Goal: Task Accomplishment & Management: Complete application form

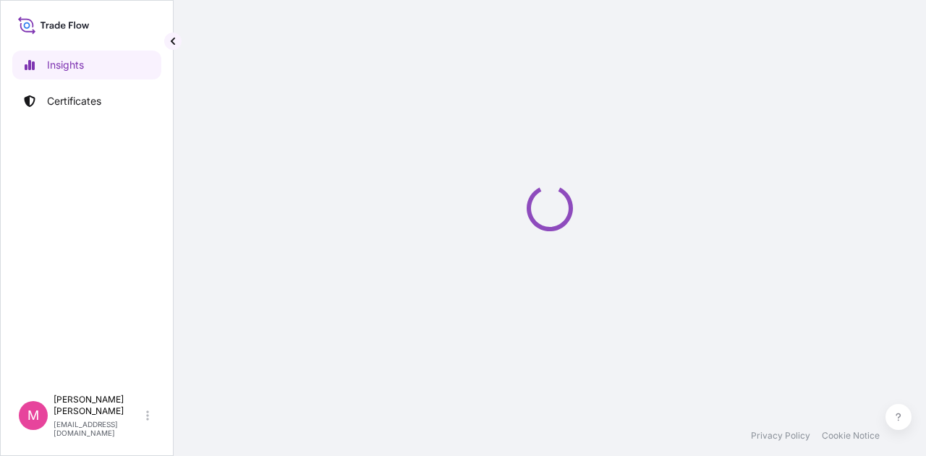
select select "2025"
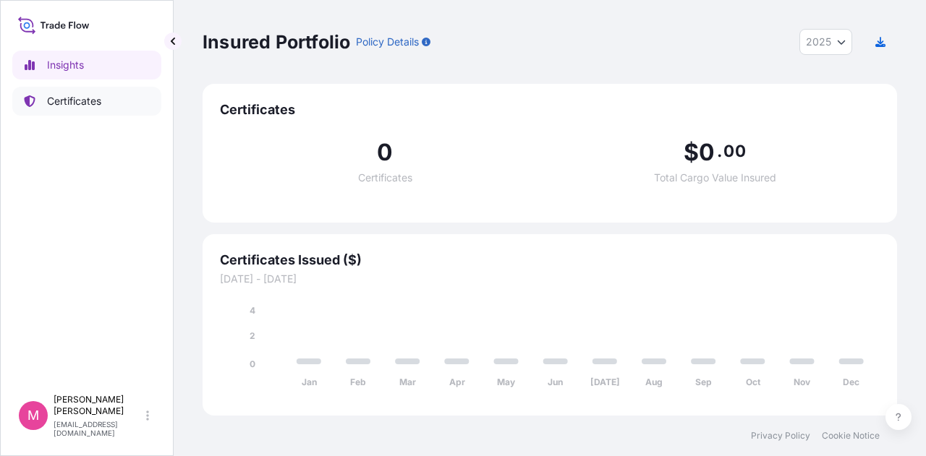
click at [82, 101] on p "Certificates" at bounding box center [74, 101] width 54 height 14
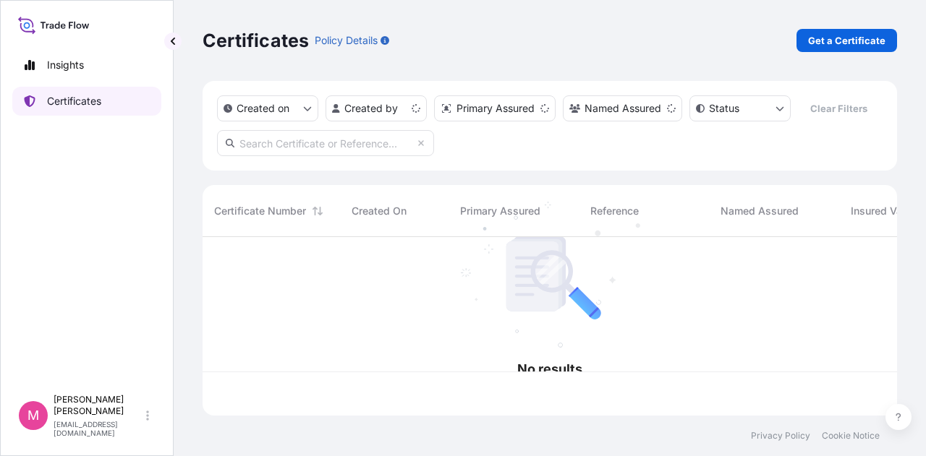
scroll to position [176, 683]
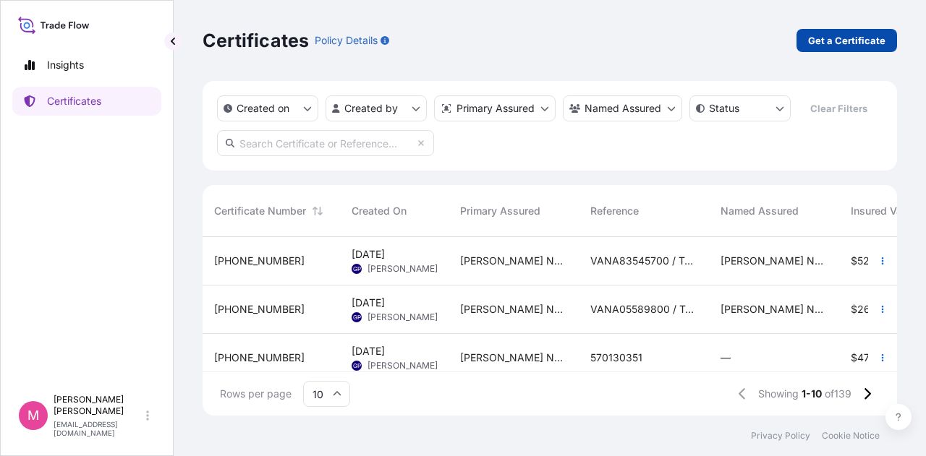
click at [837, 41] on p "Get a Certificate" at bounding box center [846, 40] width 77 height 14
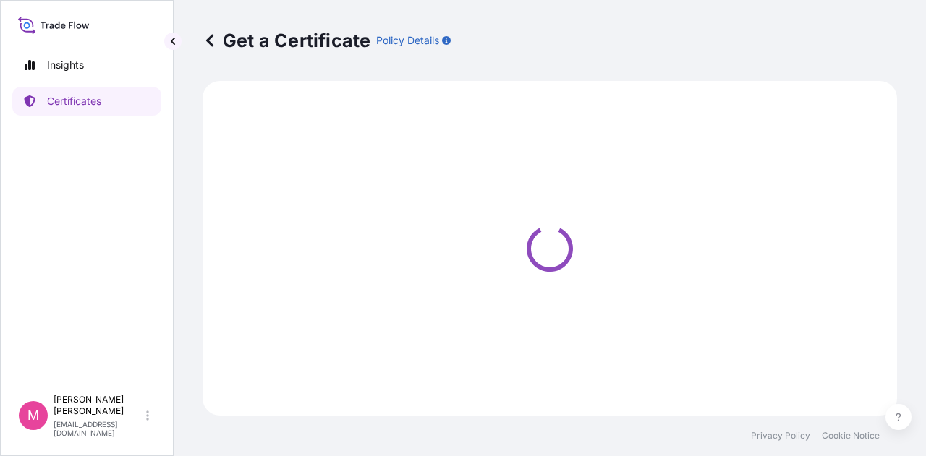
select select "Sea"
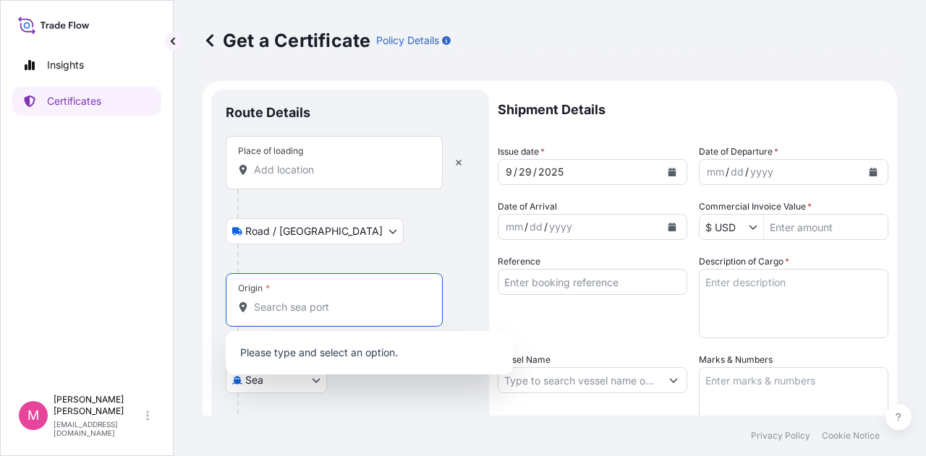
click at [333, 302] on input "Origin *" at bounding box center [339, 307] width 171 height 14
click at [355, 175] on input "Place of loading" at bounding box center [339, 170] width 171 height 14
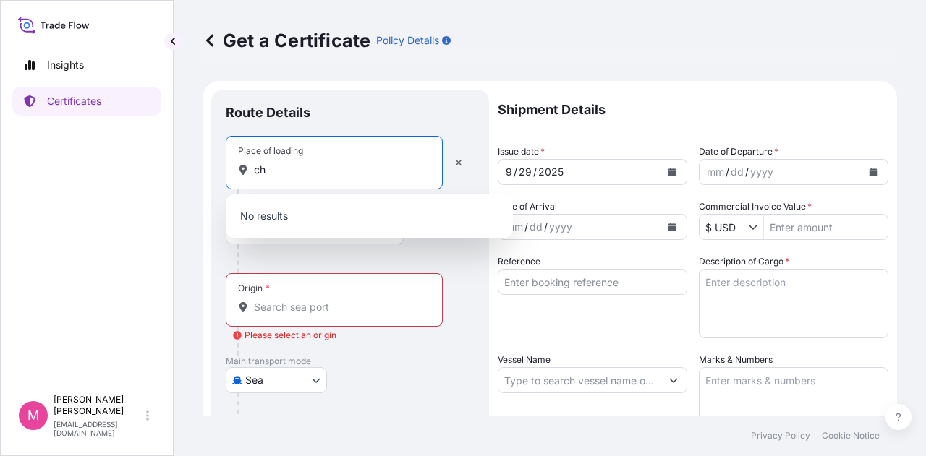
type input "c"
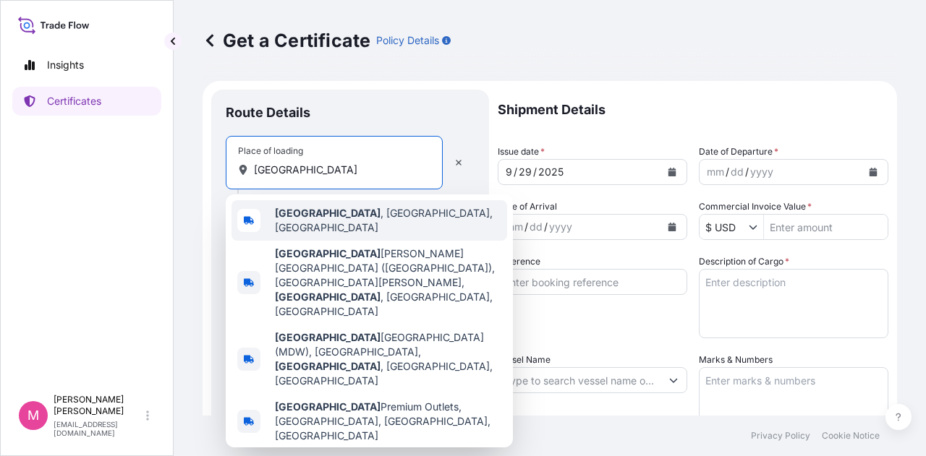
click at [344, 217] on span "[GEOGRAPHIC_DATA] , [GEOGRAPHIC_DATA], [GEOGRAPHIC_DATA]" at bounding box center [388, 220] width 226 height 29
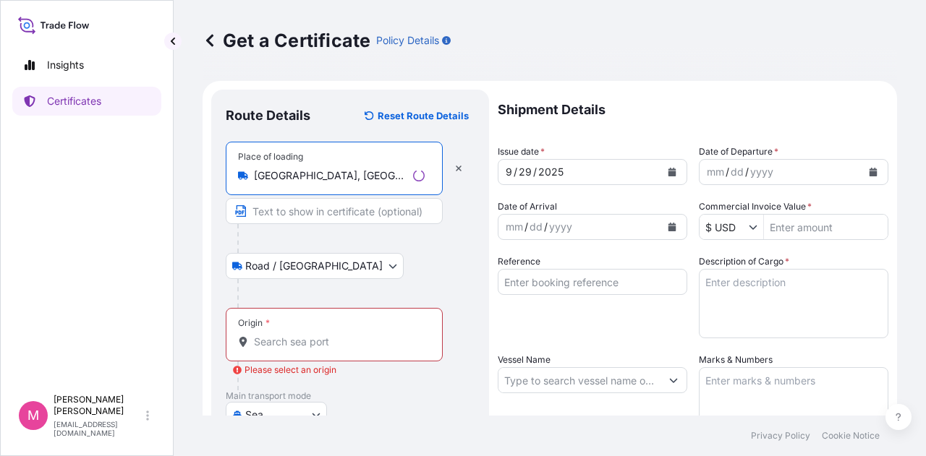
type input "[GEOGRAPHIC_DATA], [GEOGRAPHIC_DATA], [GEOGRAPHIC_DATA]"
click at [307, 336] on input "Origin * Please select an origin" at bounding box center [339, 342] width 171 height 14
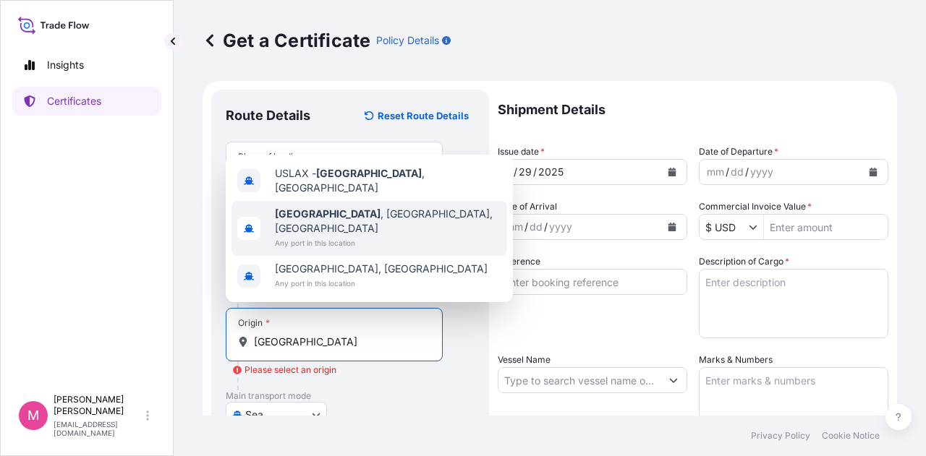
click at [336, 231] on span "[GEOGRAPHIC_DATA] , [GEOGRAPHIC_DATA], [GEOGRAPHIC_DATA]" at bounding box center [388, 221] width 226 height 29
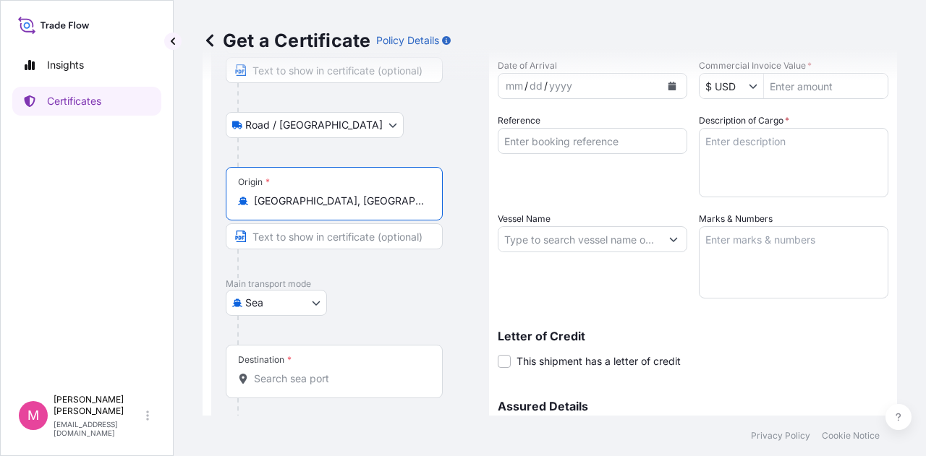
scroll to position [145, 0]
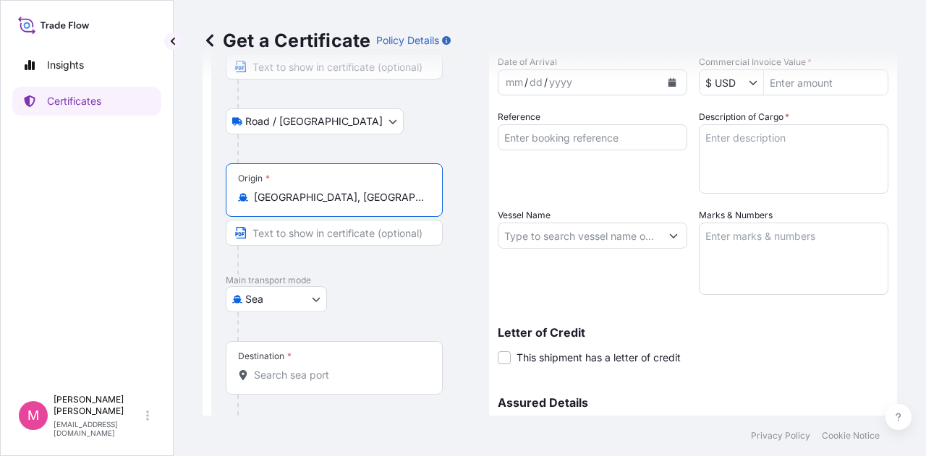
type input "[GEOGRAPHIC_DATA], [GEOGRAPHIC_DATA], [GEOGRAPHIC_DATA]"
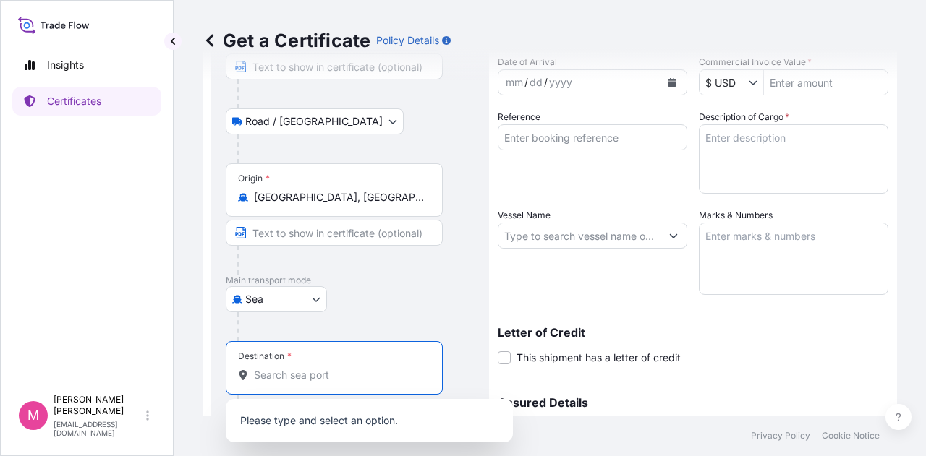
click at [344, 372] on input "Destination *" at bounding box center [339, 375] width 171 height 14
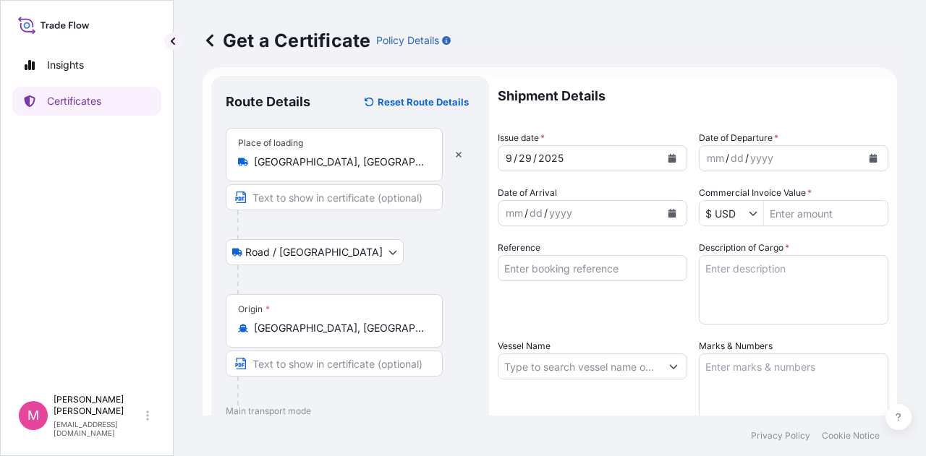
scroll to position [0, 0]
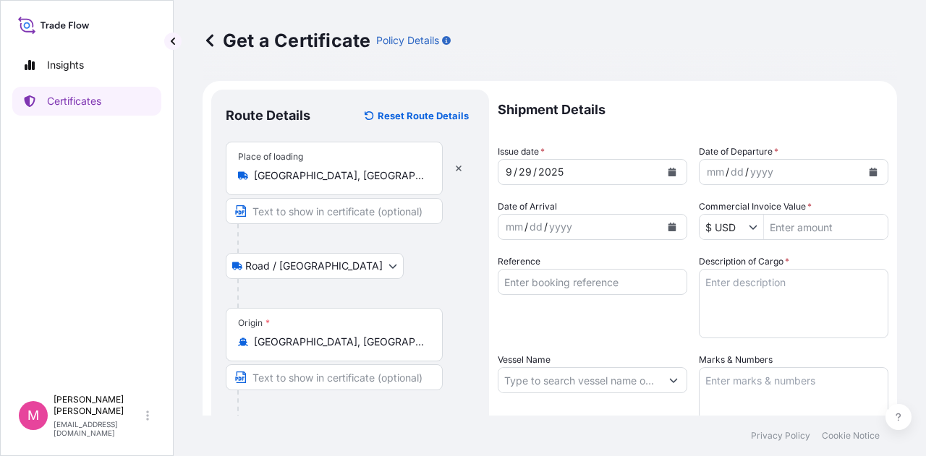
type input "JPTOK - [GEOGRAPHIC_DATA], [GEOGRAPHIC_DATA]"
click at [668, 174] on icon "Calendar" at bounding box center [672, 172] width 8 height 9
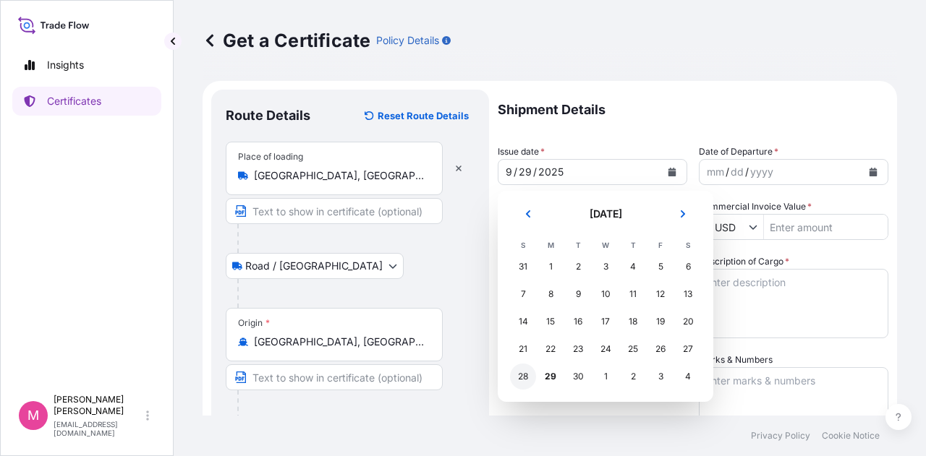
click at [525, 378] on div "28" at bounding box center [523, 377] width 26 height 26
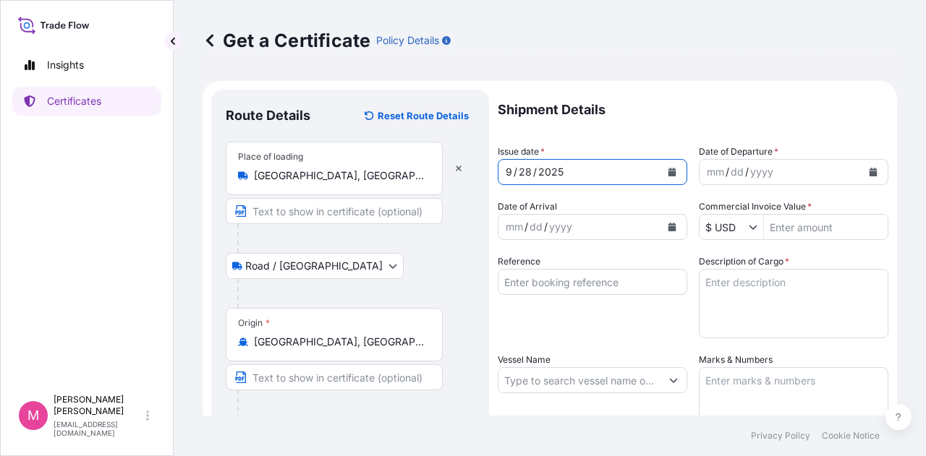
click at [787, 164] on div "mm / dd / yyyy" at bounding box center [780, 172] width 162 height 26
click at [861, 177] on button "Calendar" at bounding box center [872, 172] width 23 height 23
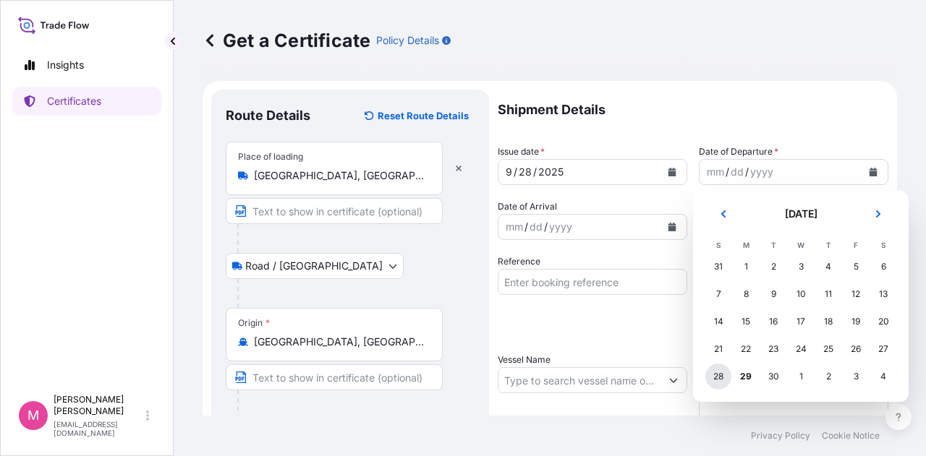
click at [720, 377] on div "28" at bounding box center [718, 377] width 26 height 26
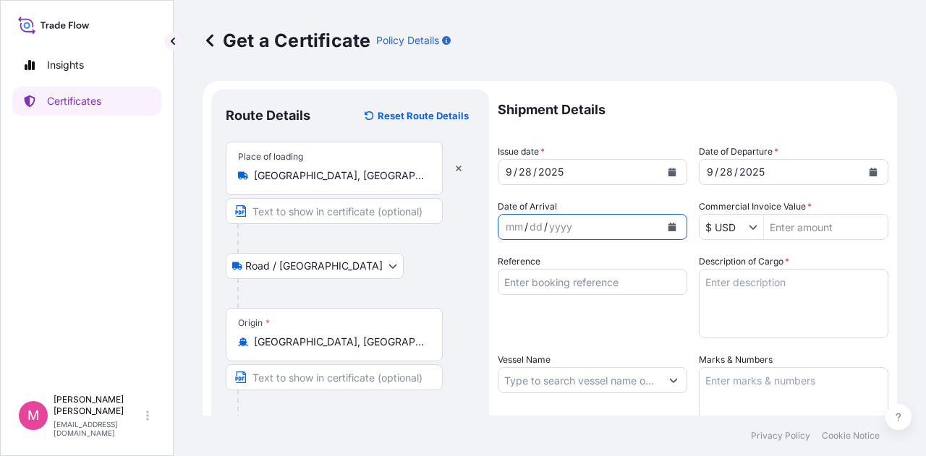
click at [671, 226] on button "Calendar" at bounding box center [671, 227] width 23 height 23
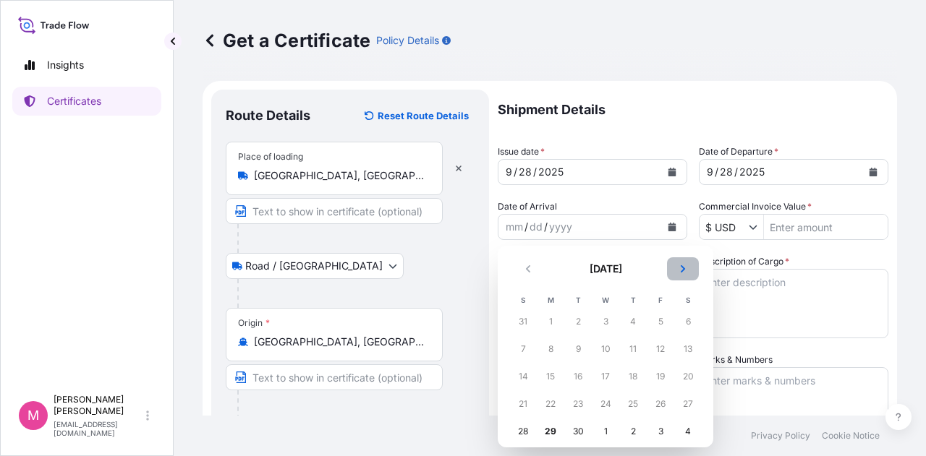
click at [683, 267] on icon "Next" at bounding box center [682, 268] width 4 height 7
click at [658, 375] on div "17" at bounding box center [660, 377] width 26 height 26
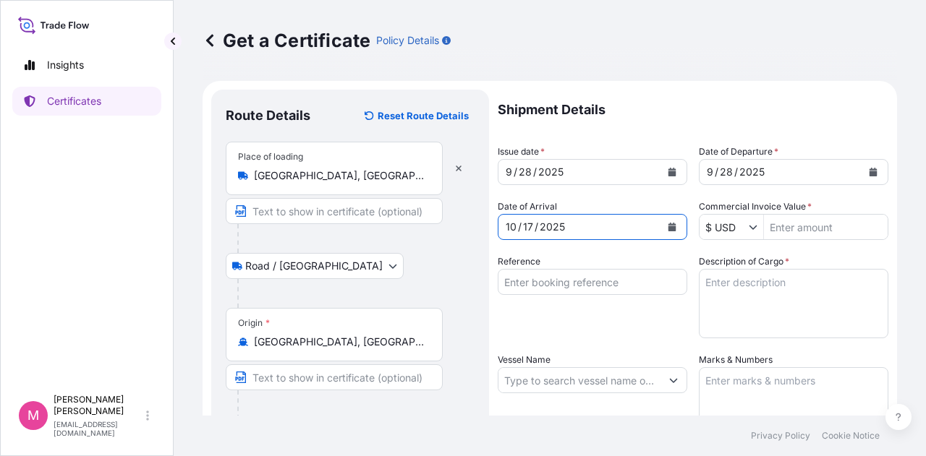
click at [804, 226] on input "Commercial Invoice Value *" at bounding box center [826, 227] width 124 height 26
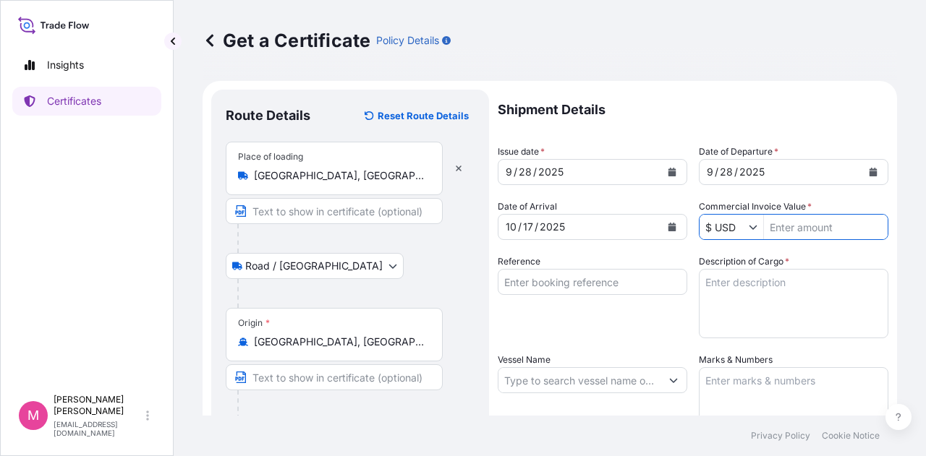
type input "8"
type input "86,312.45"
click at [545, 285] on input "Reference" at bounding box center [592, 282] width 189 height 26
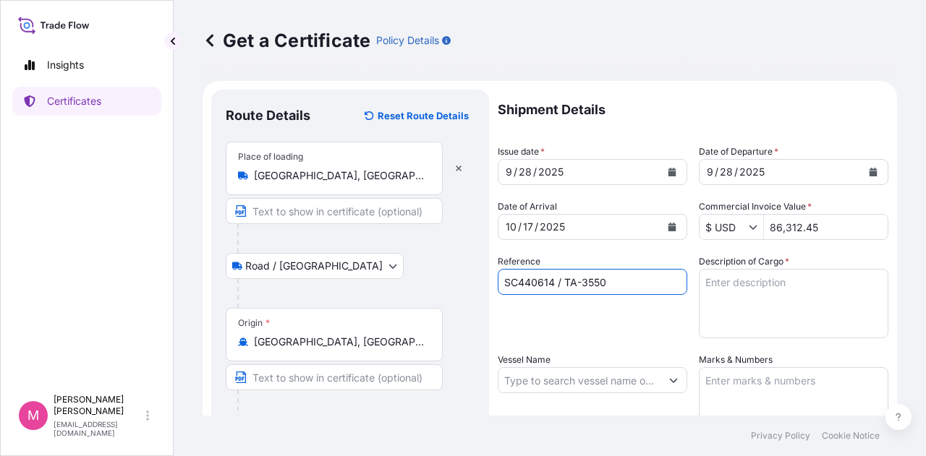
type input "SC440614 / TA-3550"
click at [793, 289] on textarea "Description of Cargo *" at bounding box center [793, 303] width 189 height 69
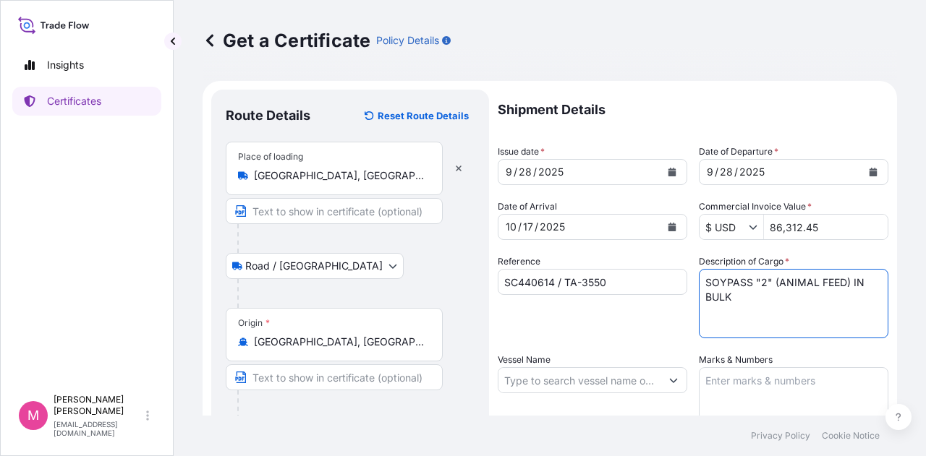
type textarea "SOYPASS "2" (ANIMAL FEED) IN BULK"
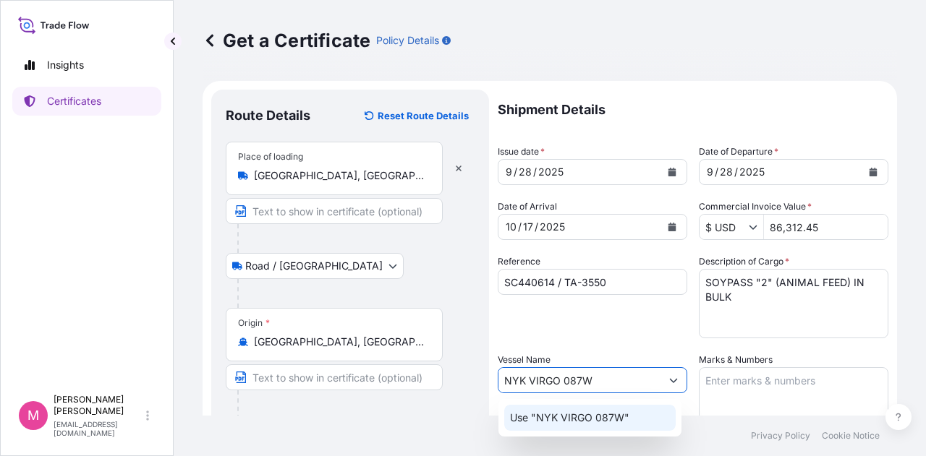
click at [602, 384] on input "NYK VIRGO 087W" at bounding box center [579, 380] width 162 height 26
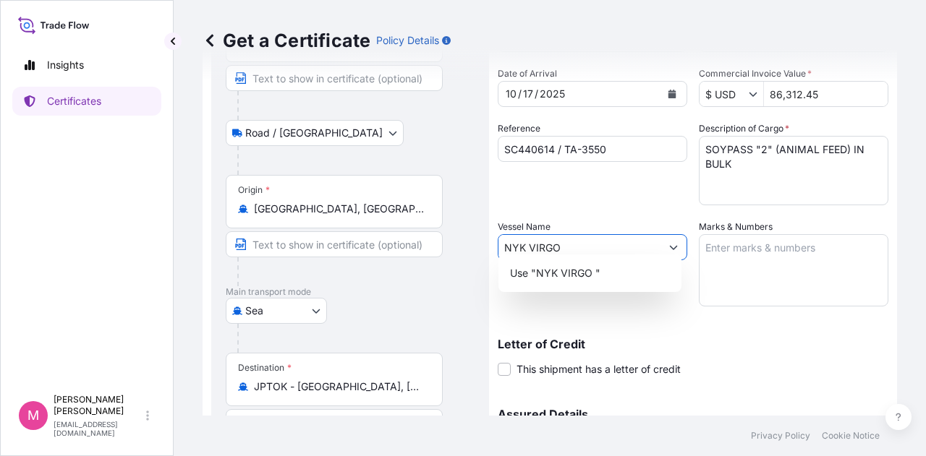
scroll to position [145, 0]
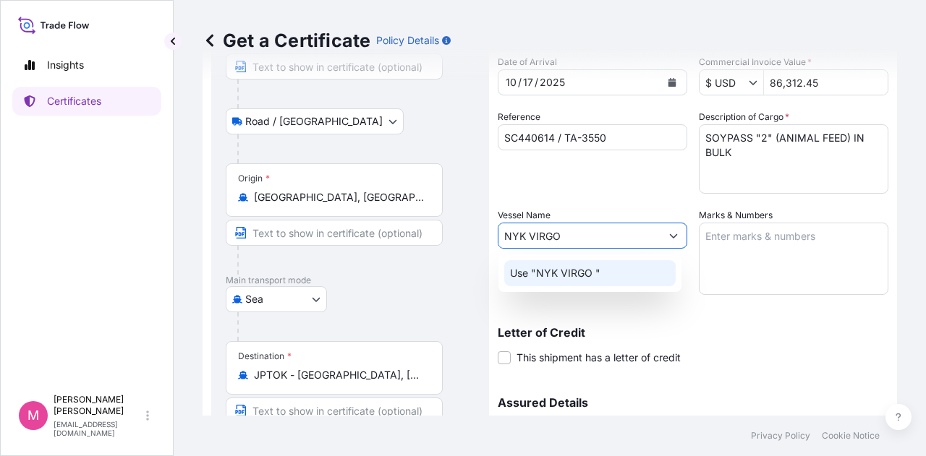
click at [572, 237] on input "NYK VIRGO" at bounding box center [579, 236] width 162 height 26
type input "N"
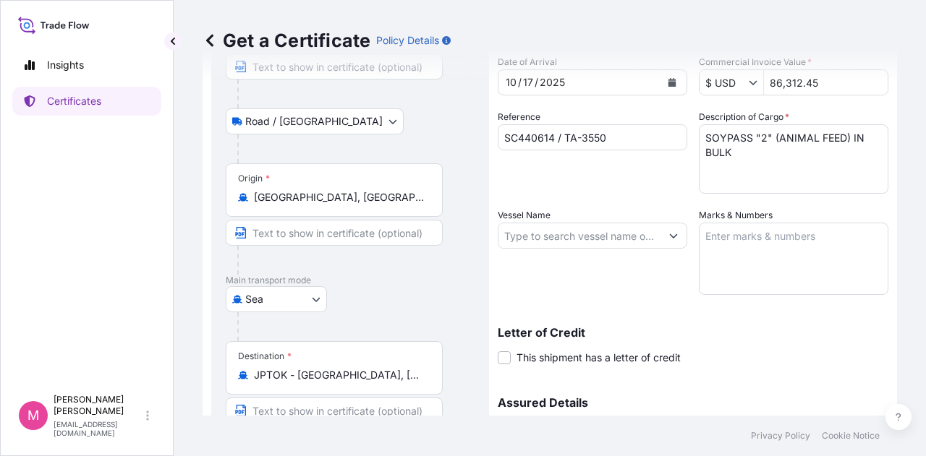
click at [588, 184] on div "Reference SC440614 / TA-3550" at bounding box center [592, 152] width 189 height 84
click at [570, 238] on input "Vessel Name" at bounding box center [579, 236] width 162 height 26
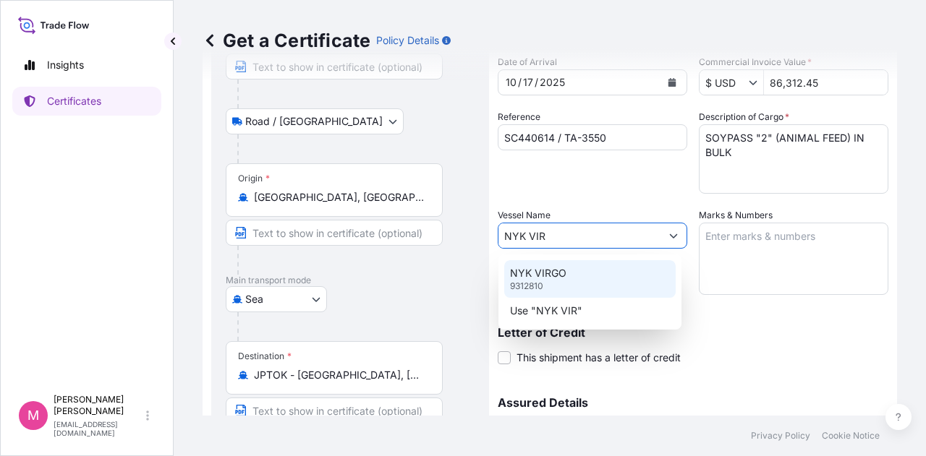
click at [524, 277] on p "NYK VIRGO" at bounding box center [538, 273] width 56 height 14
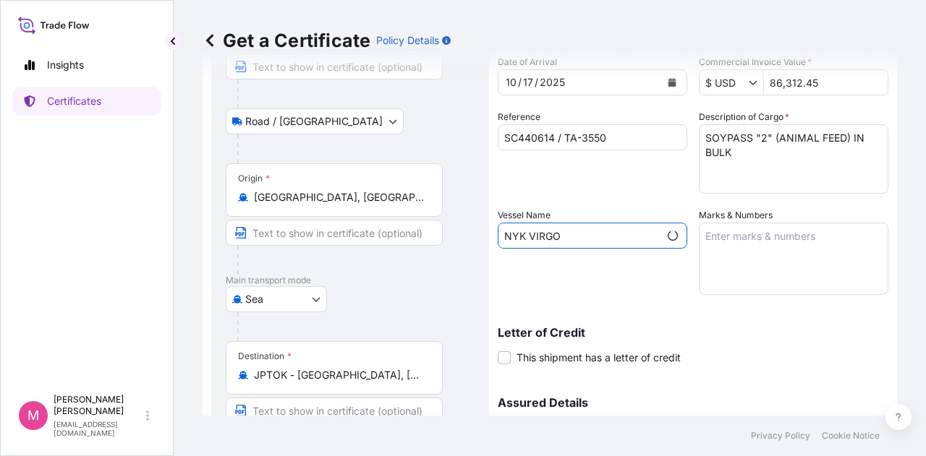
type input "NYK VIRGO"
click at [730, 238] on textarea "Marks & Numbers" at bounding box center [793, 259] width 189 height 72
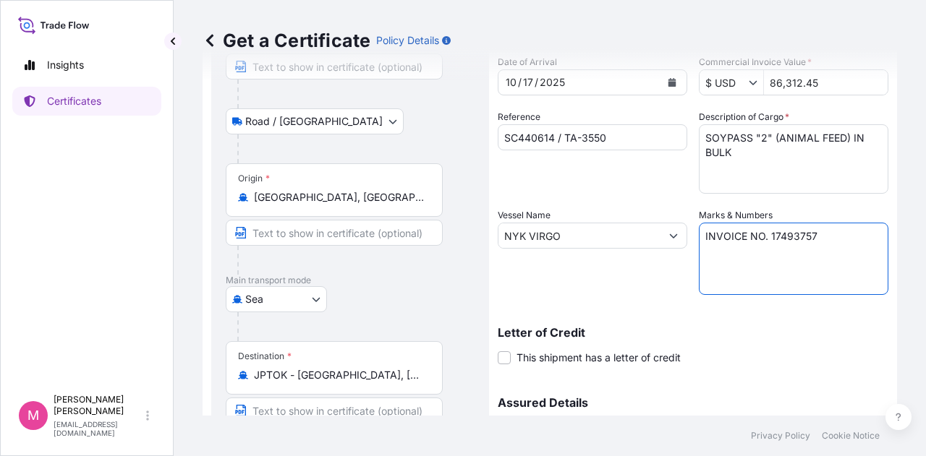
type textarea "INVOICE NO. 17493757"
click at [758, 330] on p "Letter of Credit" at bounding box center [693, 333] width 391 height 12
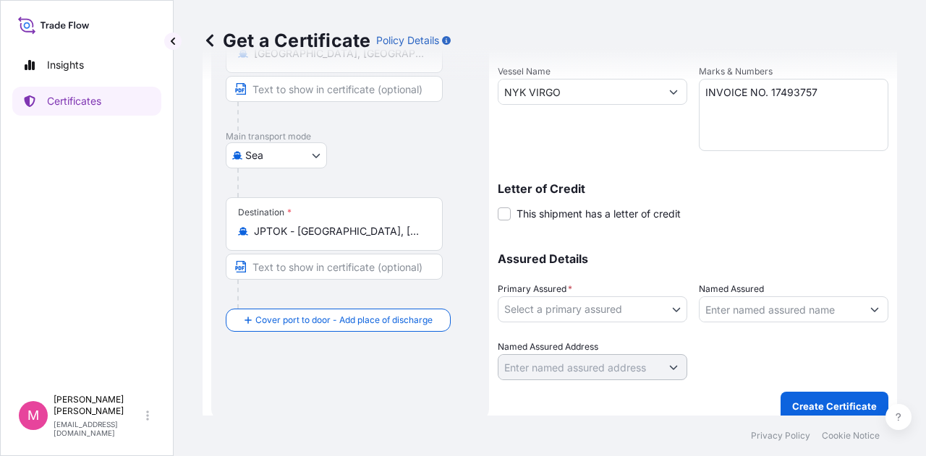
scroll to position [289, 0]
click at [671, 306] on body "Insights Certificates M [PERSON_NAME] [EMAIL_ADDRESS][DOMAIN_NAME] Get a Certif…" at bounding box center [463, 228] width 926 height 456
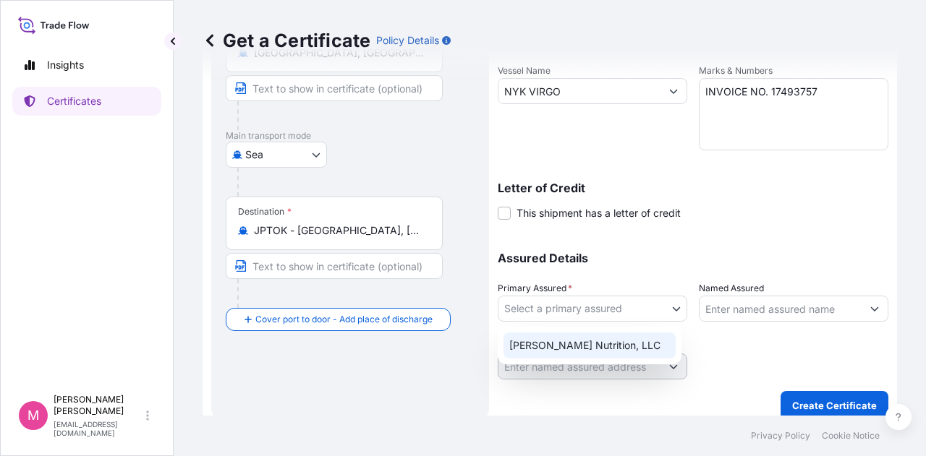
click at [614, 346] on div "[PERSON_NAME] Nutrition, LLC" at bounding box center [589, 346] width 172 height 26
select select "31733"
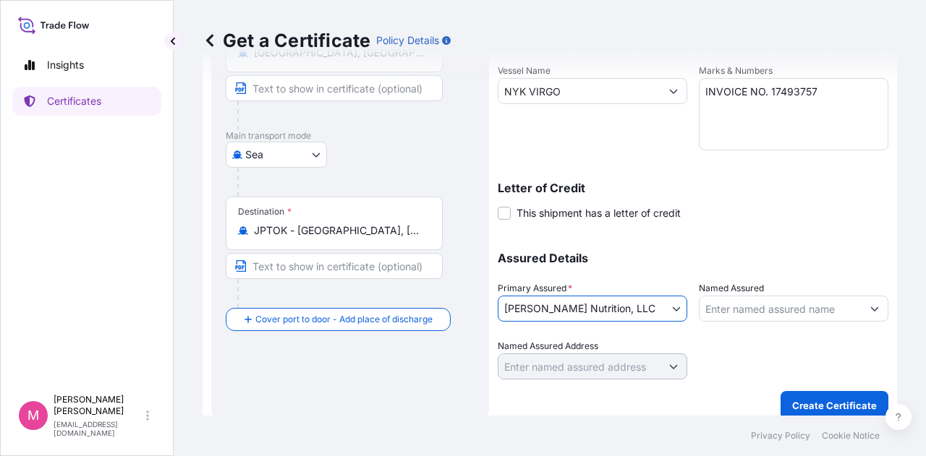
click at [761, 349] on div at bounding box center [793, 359] width 189 height 40
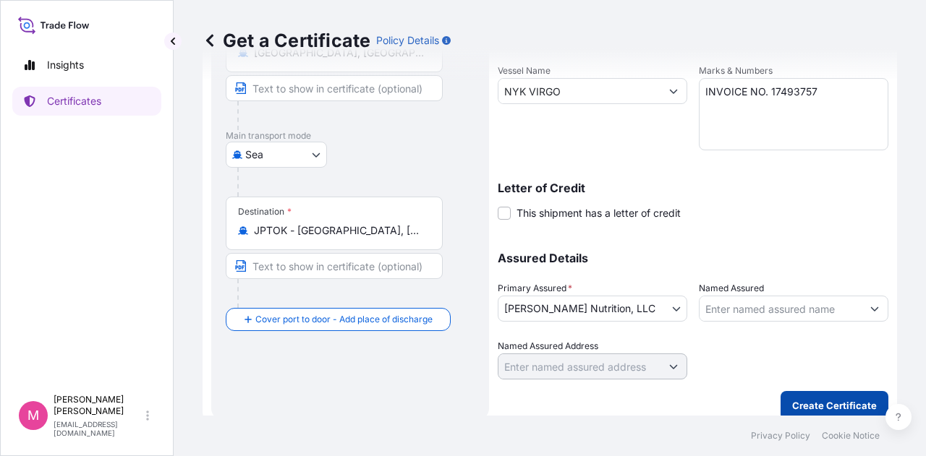
click at [830, 401] on p "Create Certificate" at bounding box center [834, 405] width 85 height 14
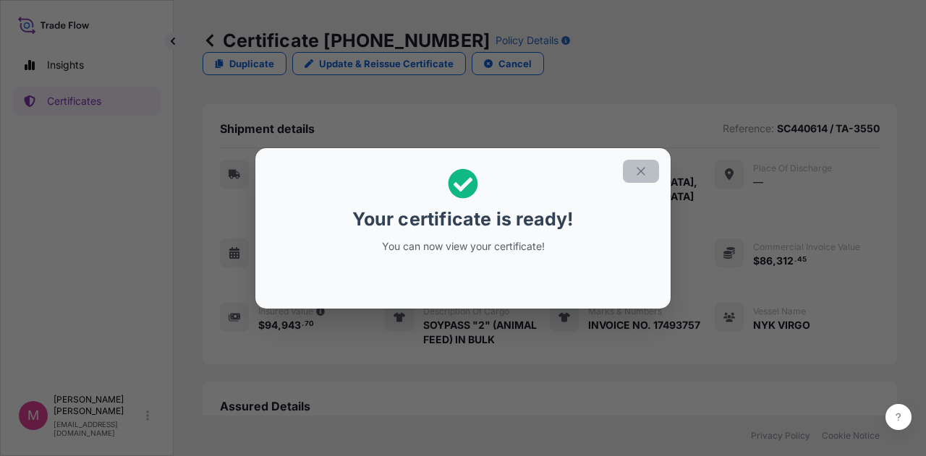
click at [641, 170] on icon "button" at bounding box center [640, 171] width 13 height 13
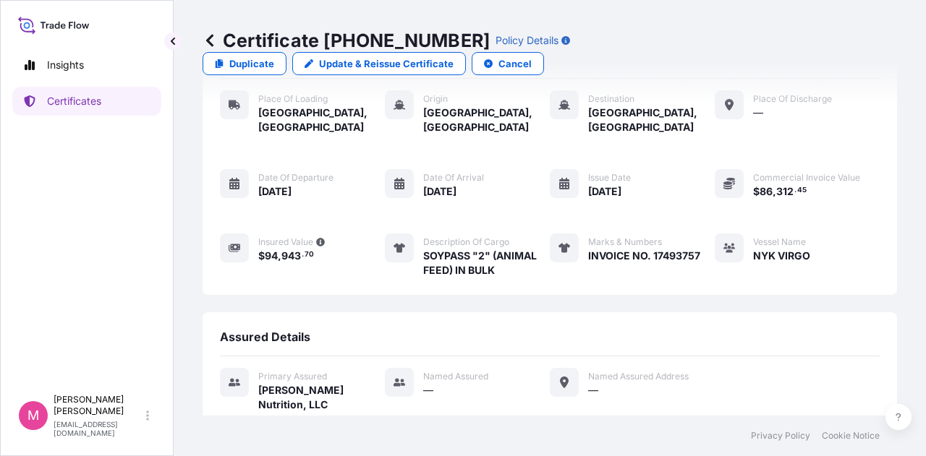
scroll to position [210, 0]
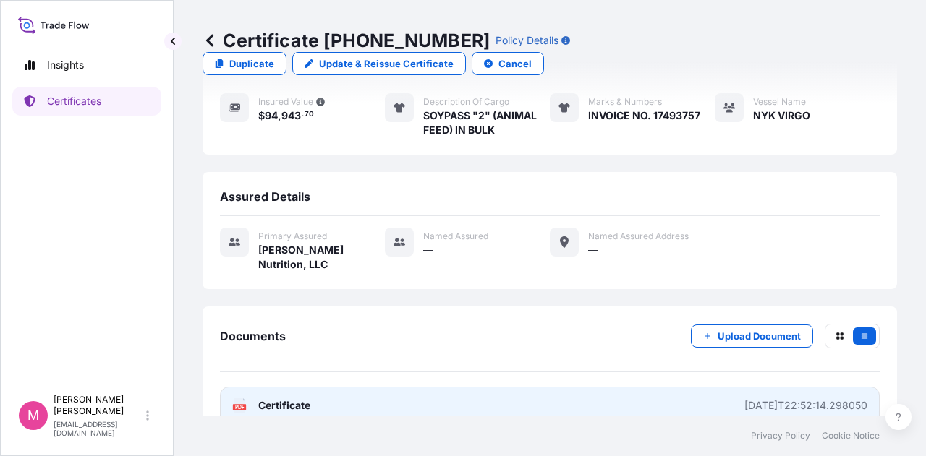
click at [294, 398] on span "Certificate" at bounding box center [284, 405] width 52 height 14
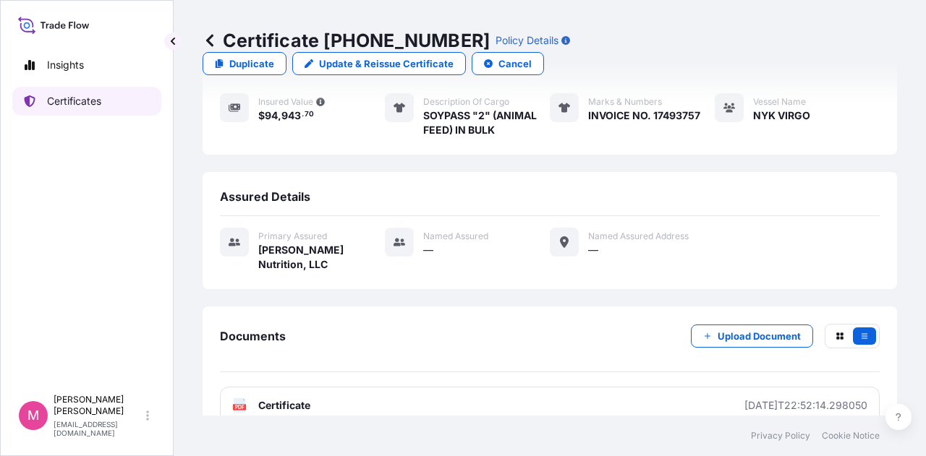
click at [72, 96] on p "Certificates" at bounding box center [74, 101] width 54 height 14
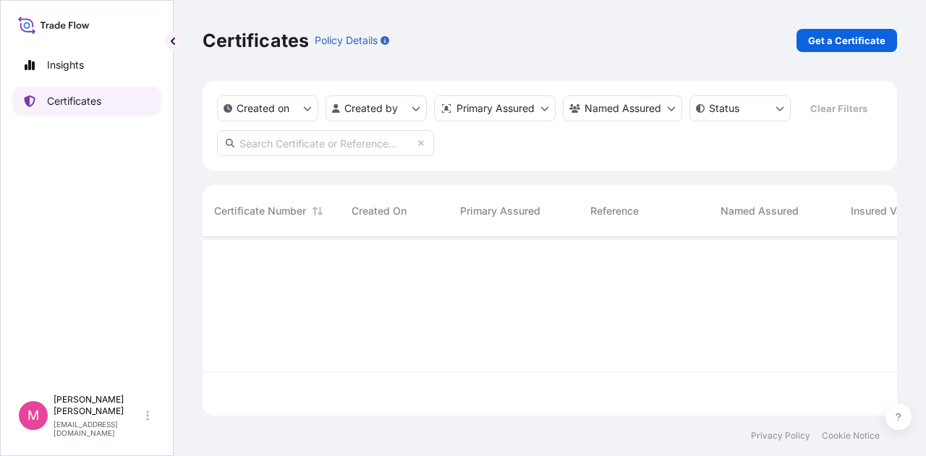
scroll to position [176, 683]
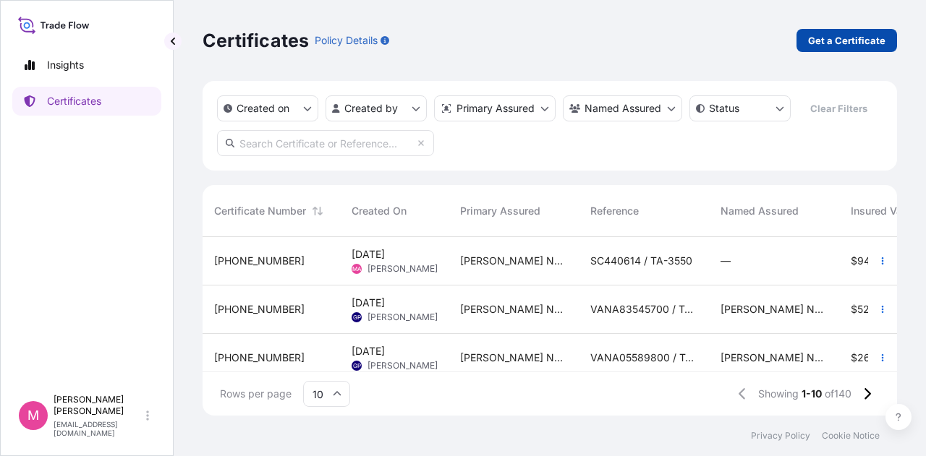
click at [840, 46] on p "Get a Certificate" at bounding box center [846, 40] width 77 height 14
select select "Sea"
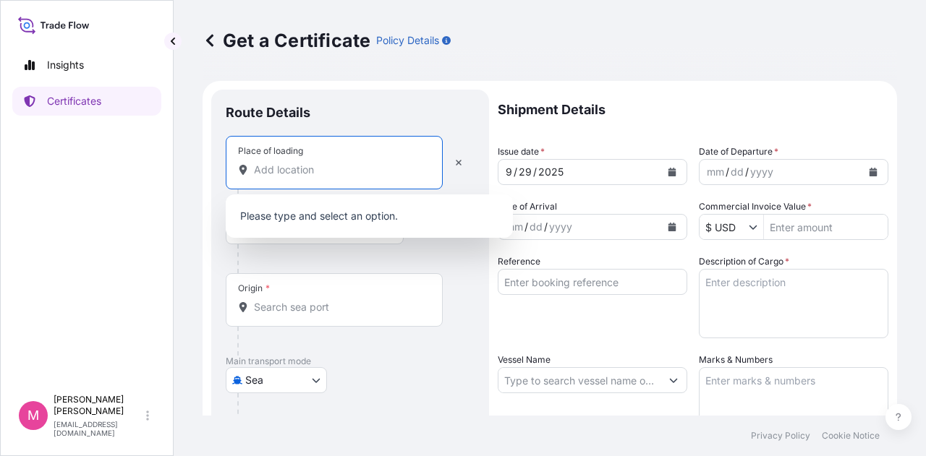
click at [312, 175] on input "Place of loading" at bounding box center [339, 170] width 171 height 14
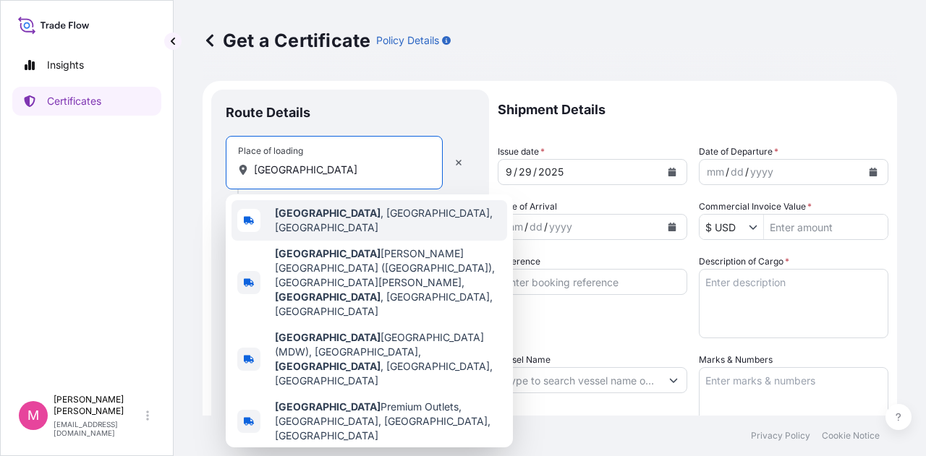
click at [294, 219] on b "[GEOGRAPHIC_DATA]" at bounding box center [328, 213] width 106 height 12
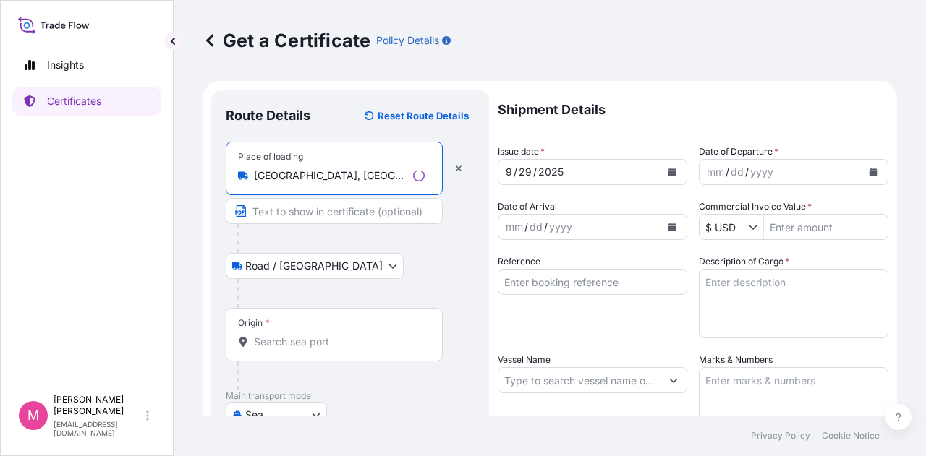
type input "[GEOGRAPHIC_DATA], [GEOGRAPHIC_DATA], [GEOGRAPHIC_DATA]"
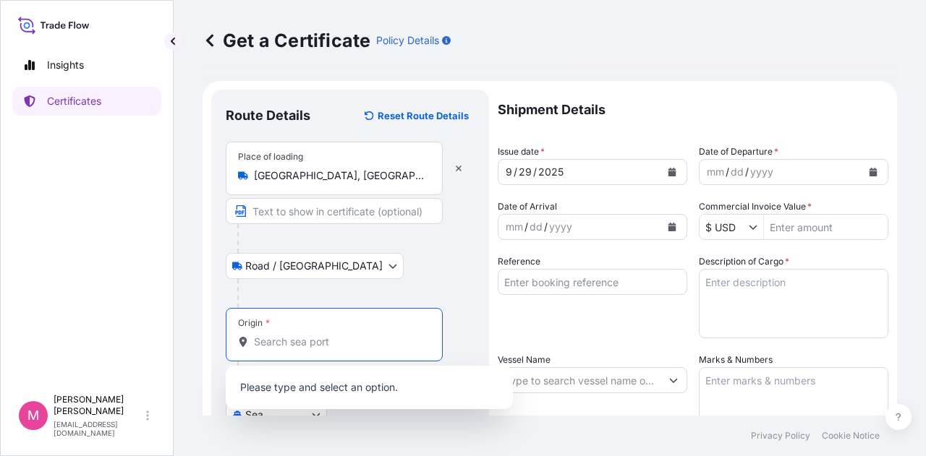
click at [294, 337] on input "Origin *" at bounding box center [339, 342] width 171 height 14
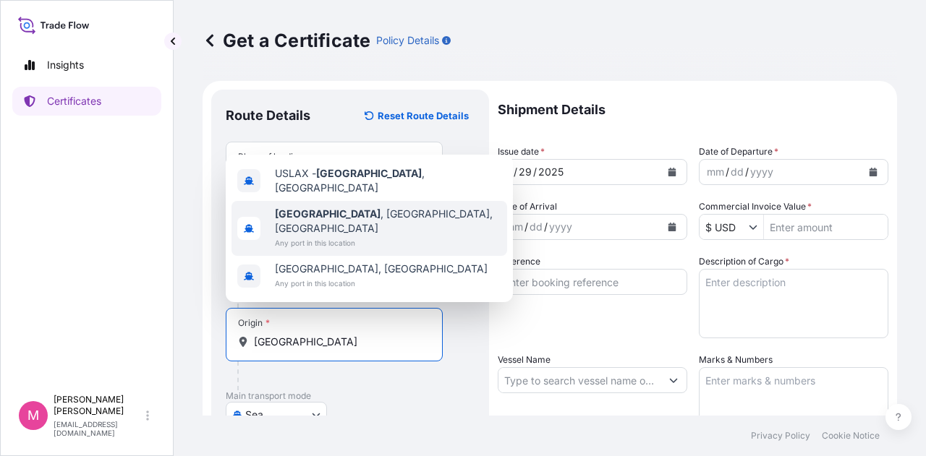
click at [318, 220] on b "[GEOGRAPHIC_DATA]" at bounding box center [328, 214] width 106 height 12
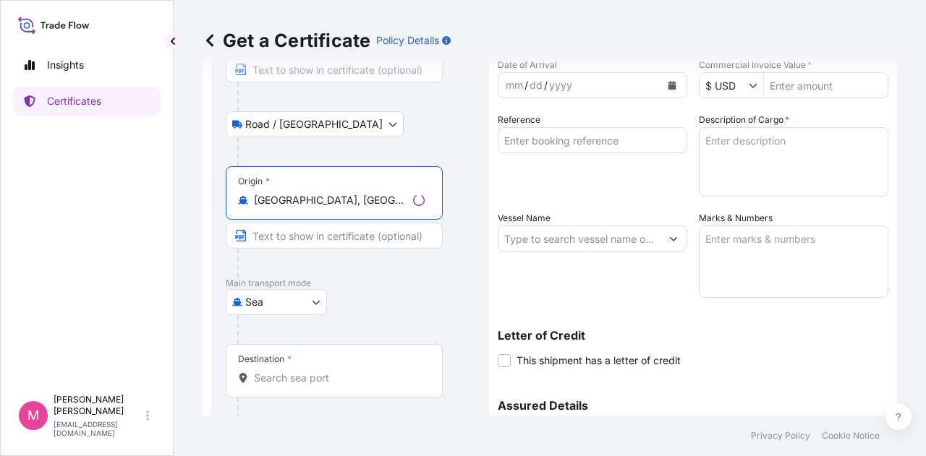
scroll to position [145, 0]
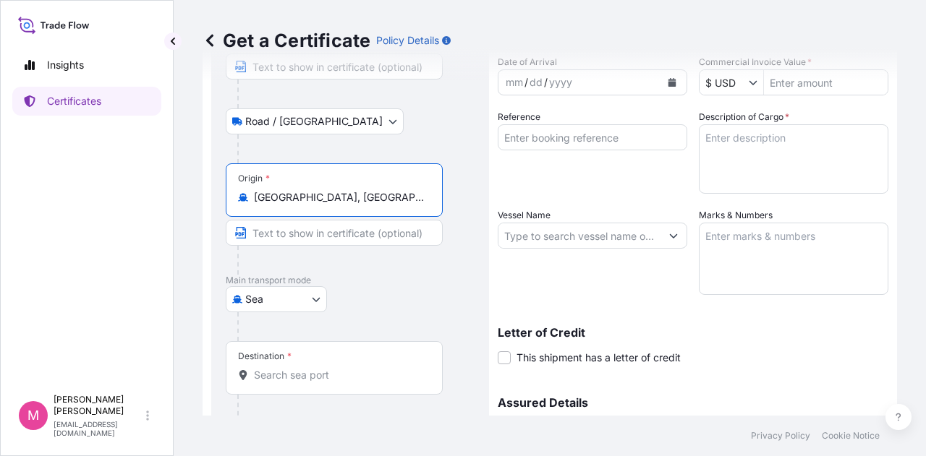
type input "[GEOGRAPHIC_DATA], [GEOGRAPHIC_DATA], [GEOGRAPHIC_DATA]"
click at [318, 380] on input "Destination *" at bounding box center [339, 375] width 171 height 14
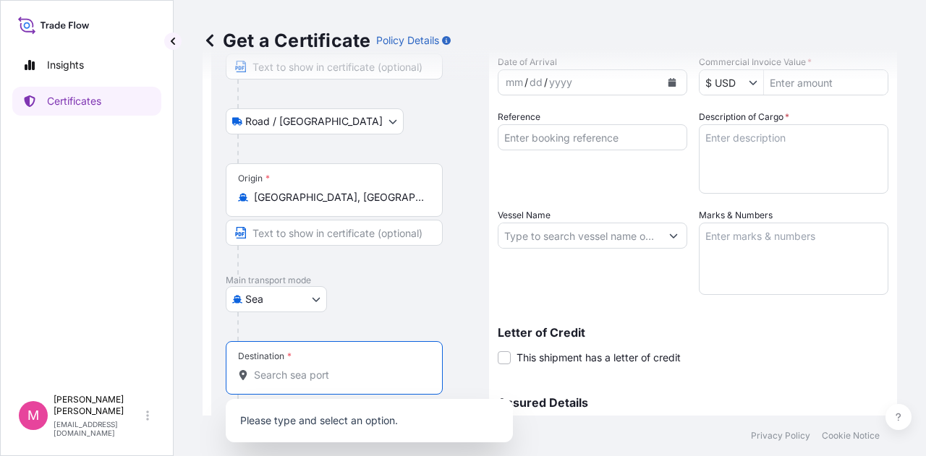
type input "U"
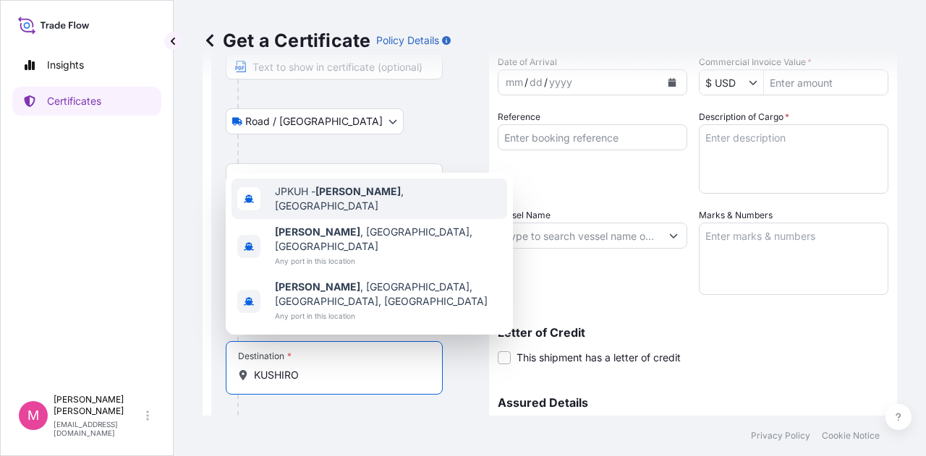
click at [383, 213] on span "JPKUH - [GEOGRAPHIC_DATA] , [GEOGRAPHIC_DATA]" at bounding box center [388, 198] width 226 height 29
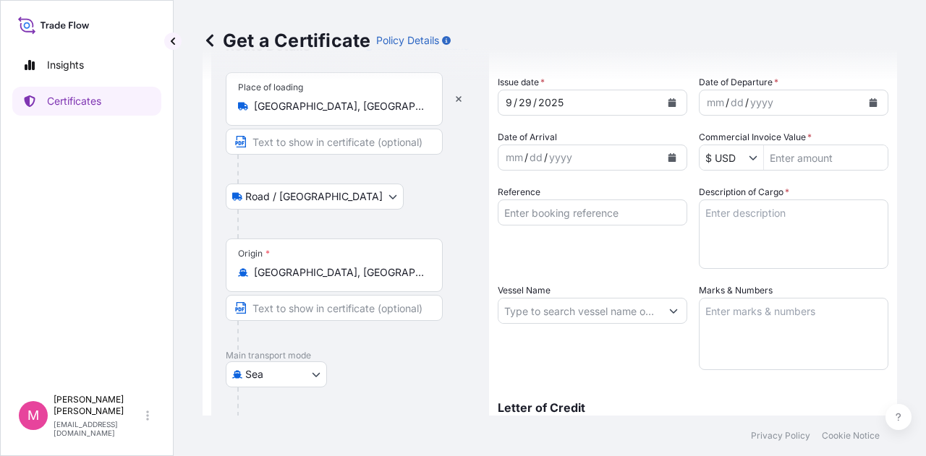
scroll to position [0, 0]
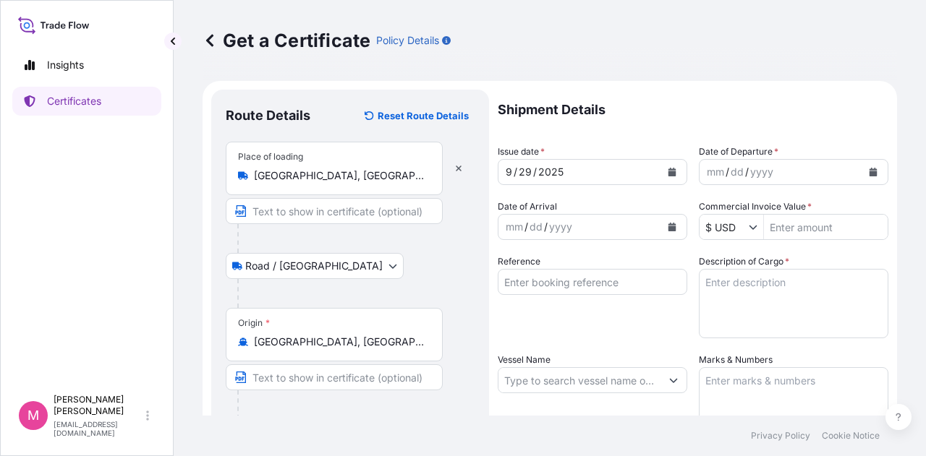
type input "JPKUH - [GEOGRAPHIC_DATA], [GEOGRAPHIC_DATA]"
click at [667, 171] on icon "Calendar" at bounding box center [671, 172] width 9 height 9
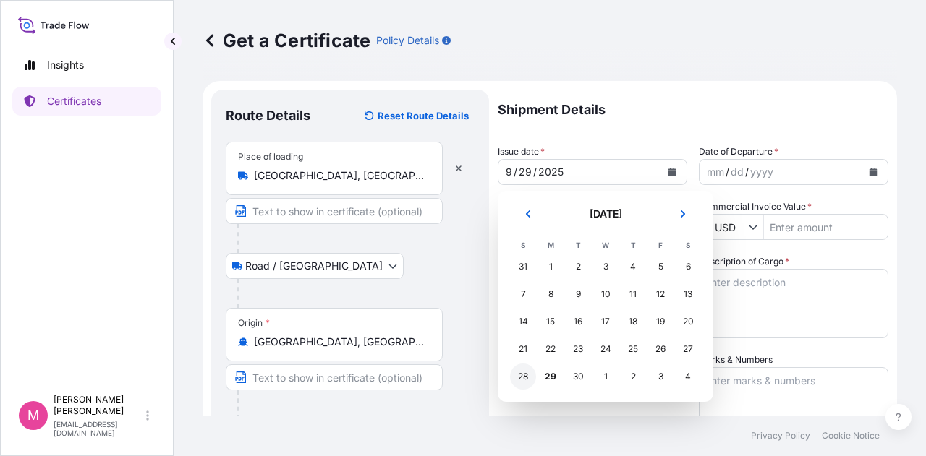
click at [522, 378] on div "28" at bounding box center [523, 377] width 26 height 26
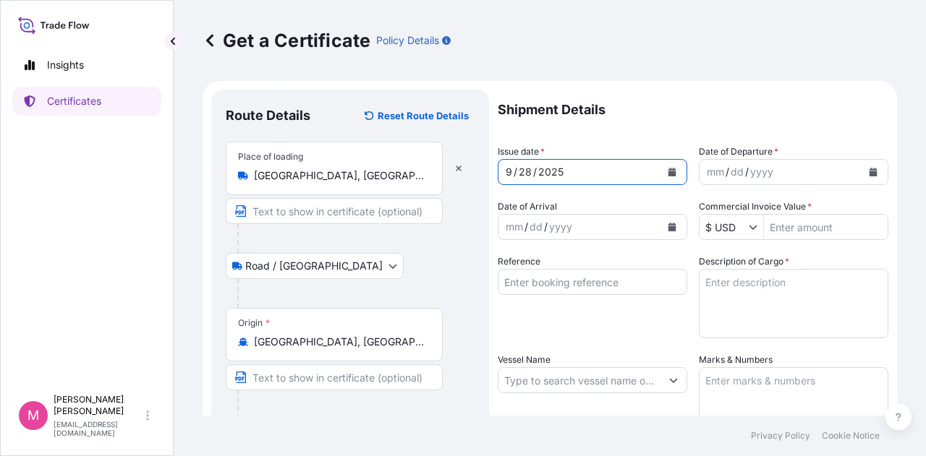
click at [738, 179] on div "dd" at bounding box center [737, 171] width 16 height 17
click at [861, 180] on button "Calendar" at bounding box center [872, 172] width 23 height 23
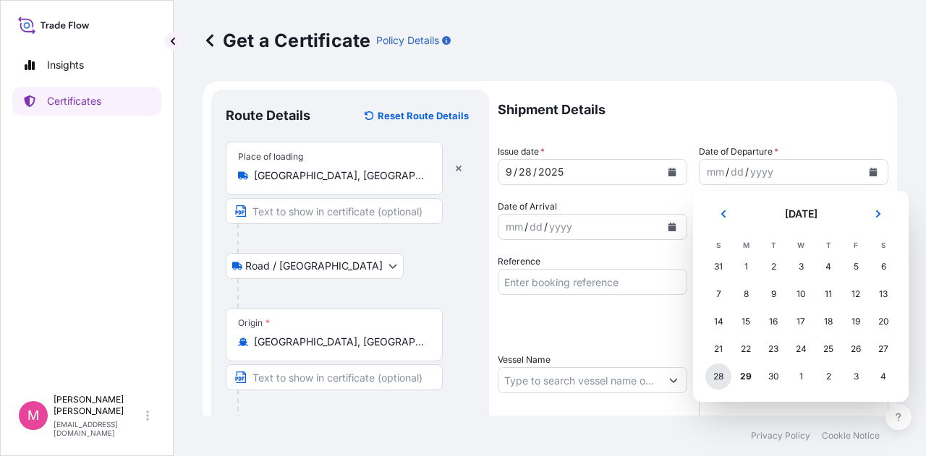
click at [720, 383] on div "28" at bounding box center [718, 377] width 26 height 26
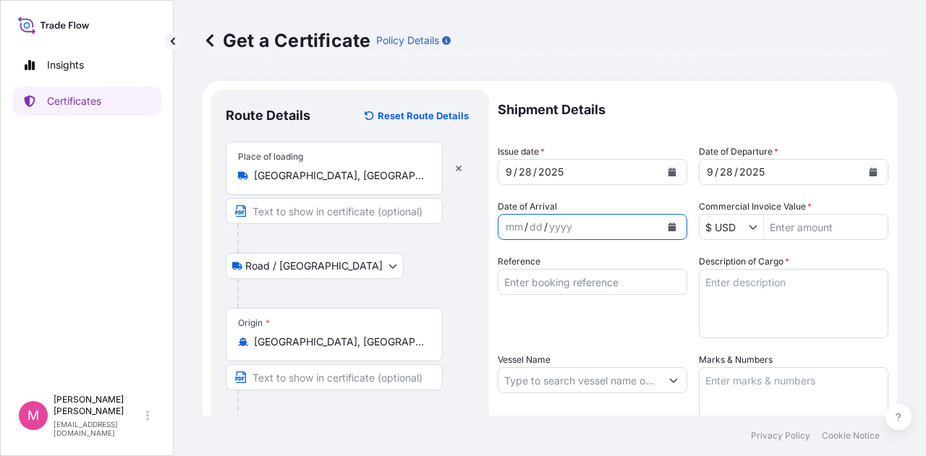
click at [668, 225] on icon "Calendar" at bounding box center [672, 227] width 8 height 9
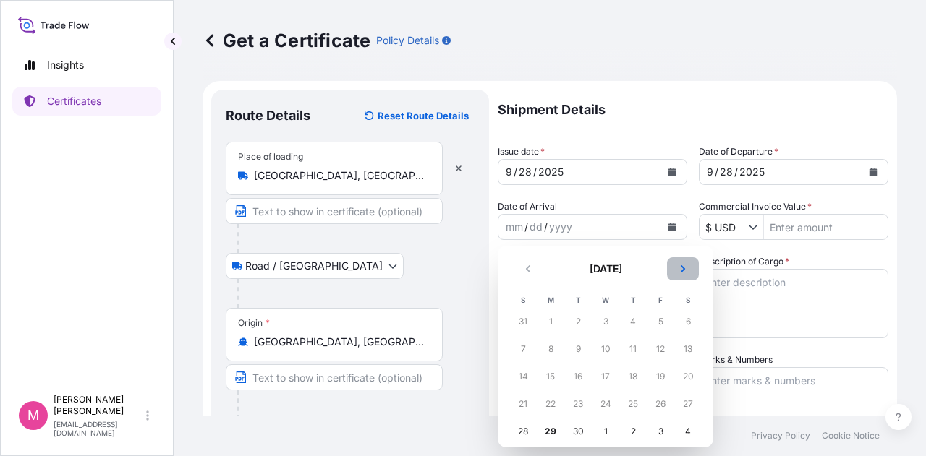
click at [678, 274] on button "Next" at bounding box center [683, 268] width 32 height 23
click at [688, 377] on div "18" at bounding box center [688, 377] width 26 height 26
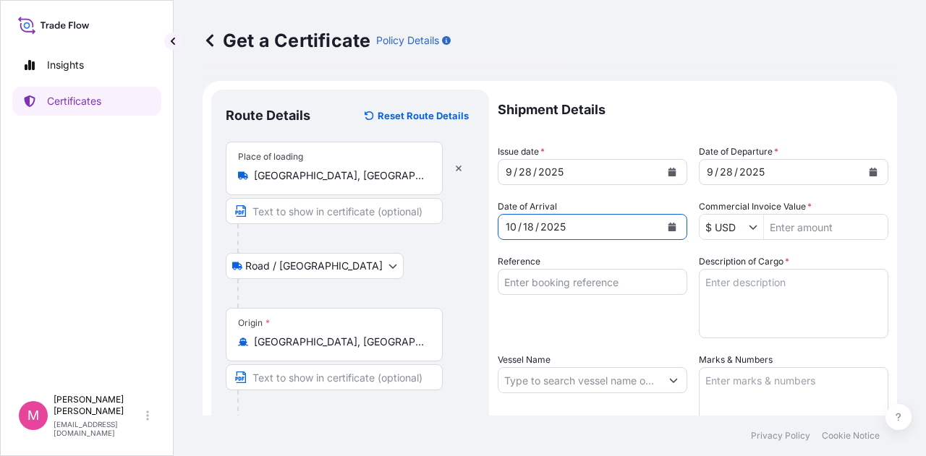
click at [779, 228] on input "Commercial Invoice Value *" at bounding box center [826, 227] width 124 height 26
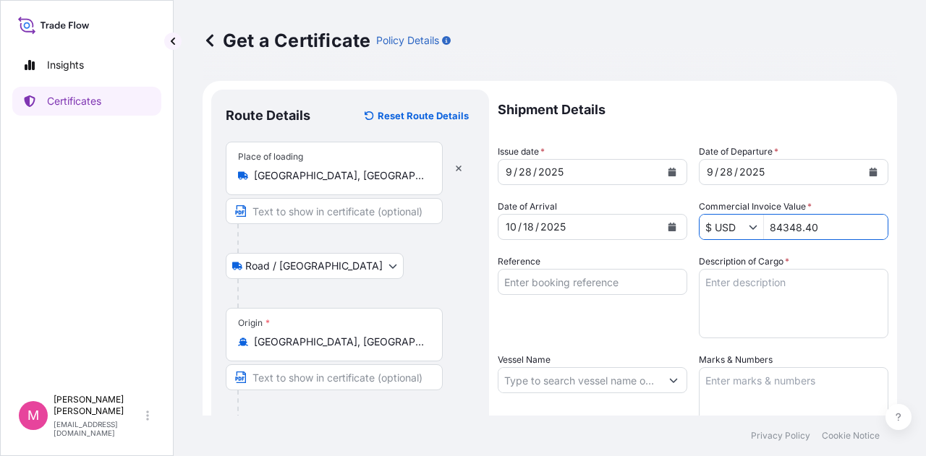
type input "84,348.4"
click at [557, 284] on input "Reference" at bounding box center [592, 282] width 189 height 26
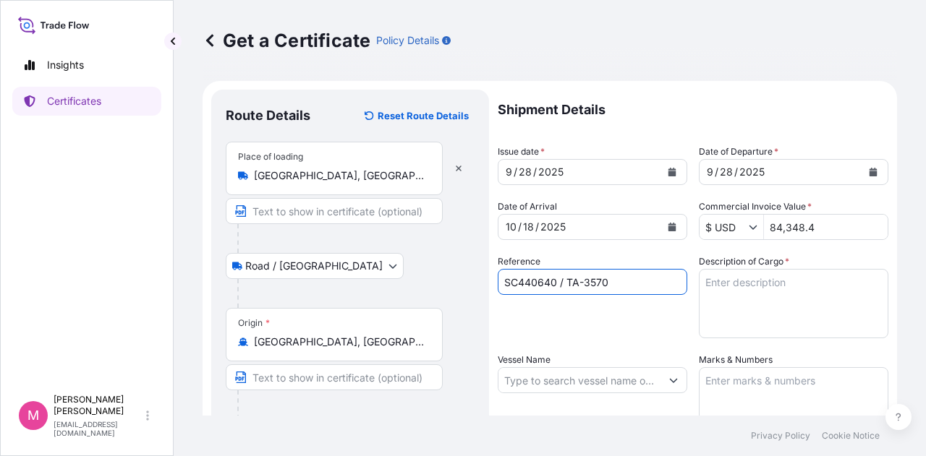
type input "SC440640 / TA-3570"
click at [726, 283] on textarea "Description of Cargo *" at bounding box center [793, 303] width 189 height 69
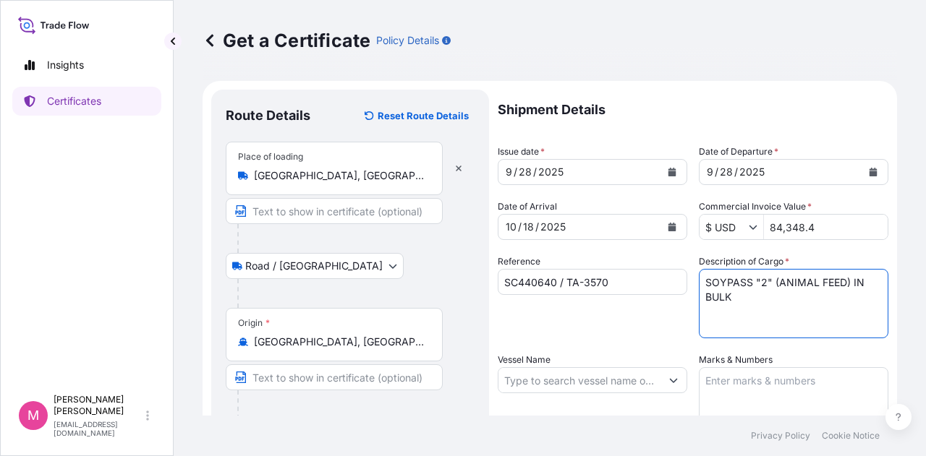
type textarea "SOYPASS "2" (ANIMAL FEED) IN BULK"
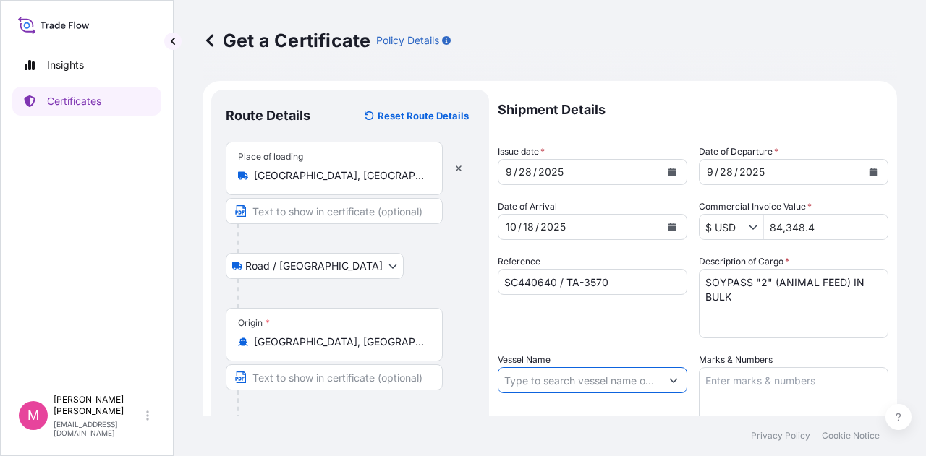
type input "N"
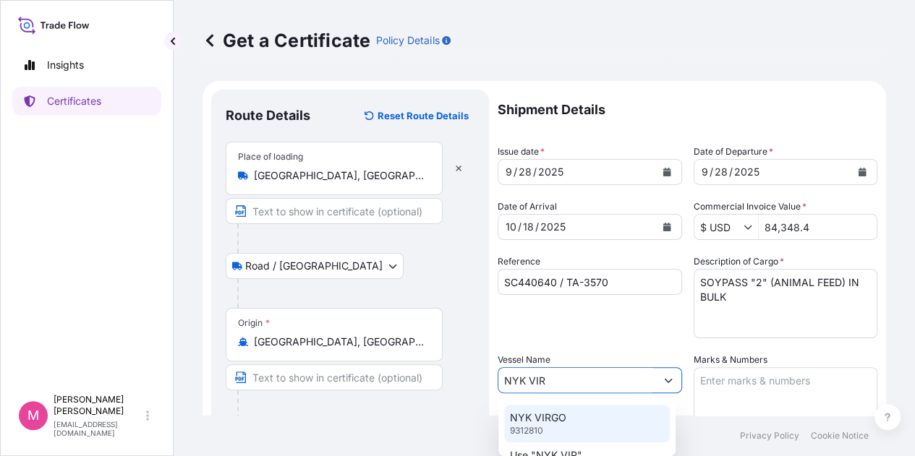
click at [542, 424] on p "NYK VIRGO" at bounding box center [538, 418] width 56 height 14
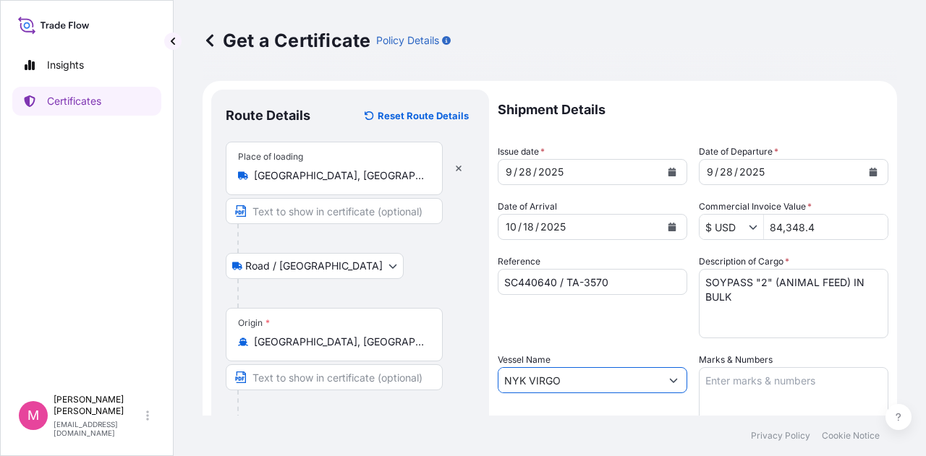
type input "NYK VIRGO"
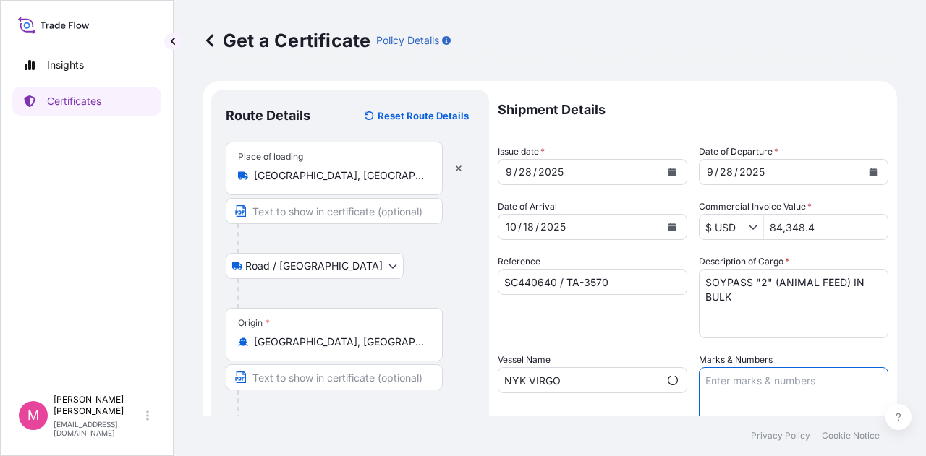
click at [748, 380] on textarea "Marks & Numbers" at bounding box center [793, 403] width 189 height 72
type textarea "INVOICE NO. 17493749"
click at [649, 342] on div "Shipment Details Issue date * [DATE] Date of Departure * [DATE] Date of Arrival…" at bounding box center [693, 379] width 391 height 579
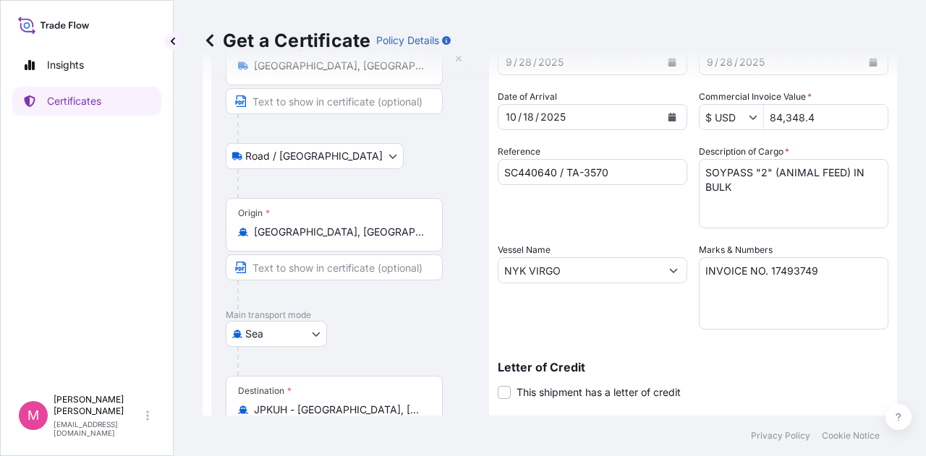
scroll to position [217, 0]
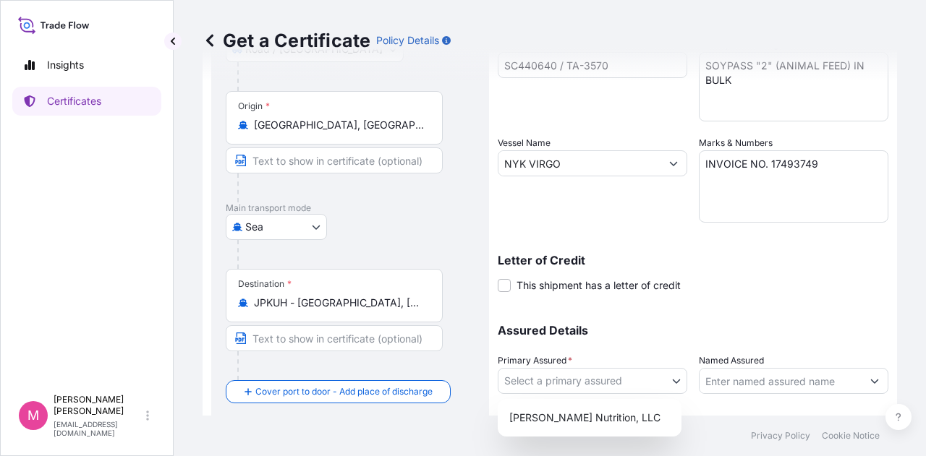
click at [673, 380] on body "Insights Certificates M [PERSON_NAME] [EMAIL_ADDRESS][DOMAIN_NAME] Get a Certif…" at bounding box center [463, 228] width 926 height 456
click at [610, 417] on div "[PERSON_NAME] Nutrition, LLC" at bounding box center [589, 418] width 172 height 26
select select "31733"
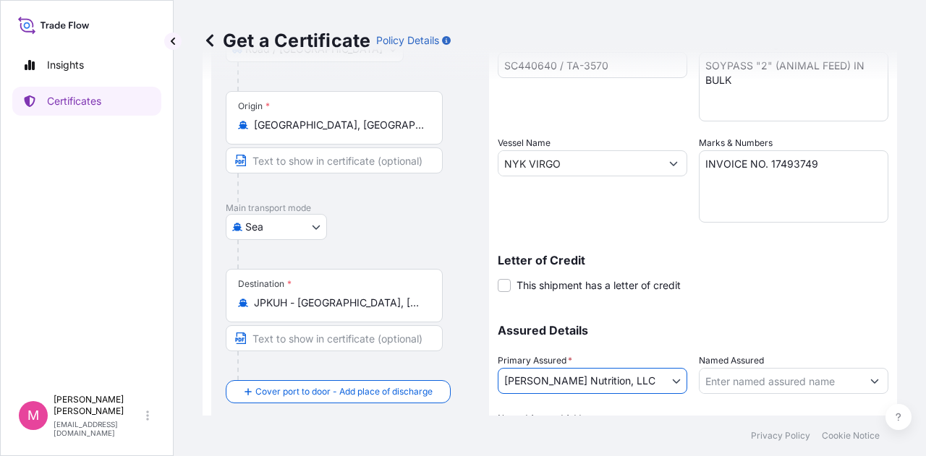
click at [747, 322] on div "Assured Details Primary Assured * [PERSON_NAME] Nutrition, LLC [PERSON_NAME] Nu…" at bounding box center [693, 379] width 391 height 145
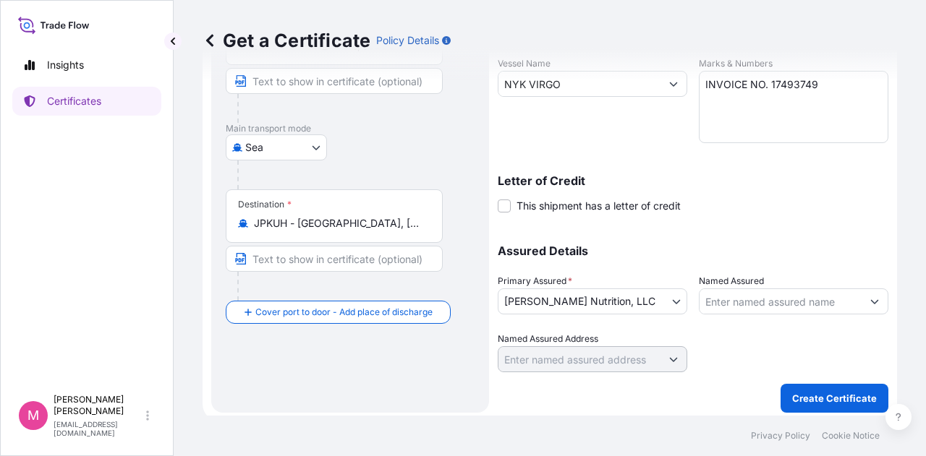
scroll to position [302, 0]
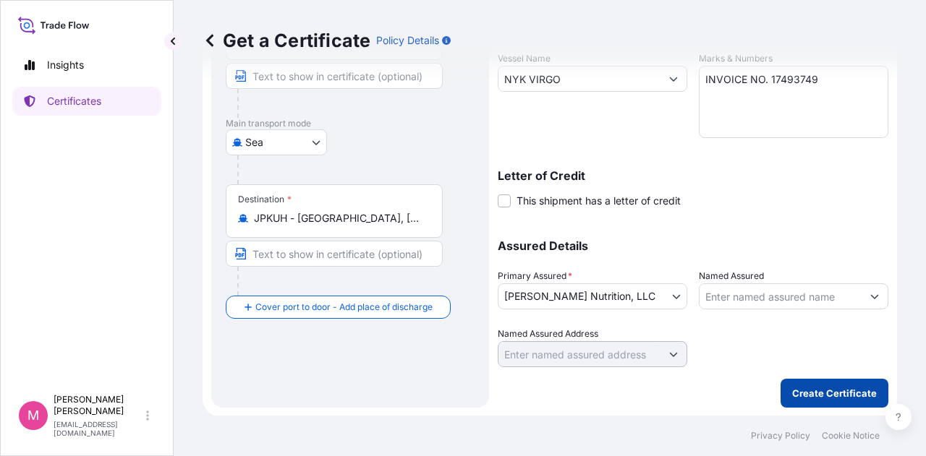
click at [804, 396] on p "Create Certificate" at bounding box center [834, 393] width 85 height 14
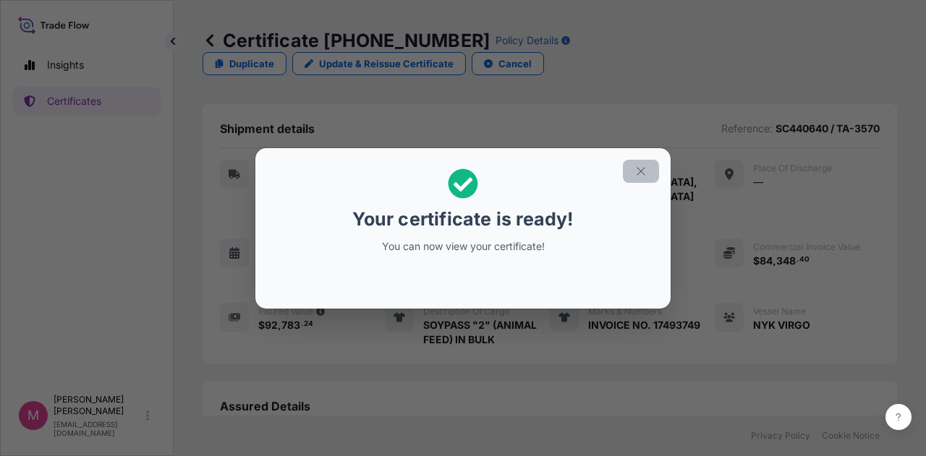
click at [639, 174] on icon "button" at bounding box center [640, 171] width 13 height 13
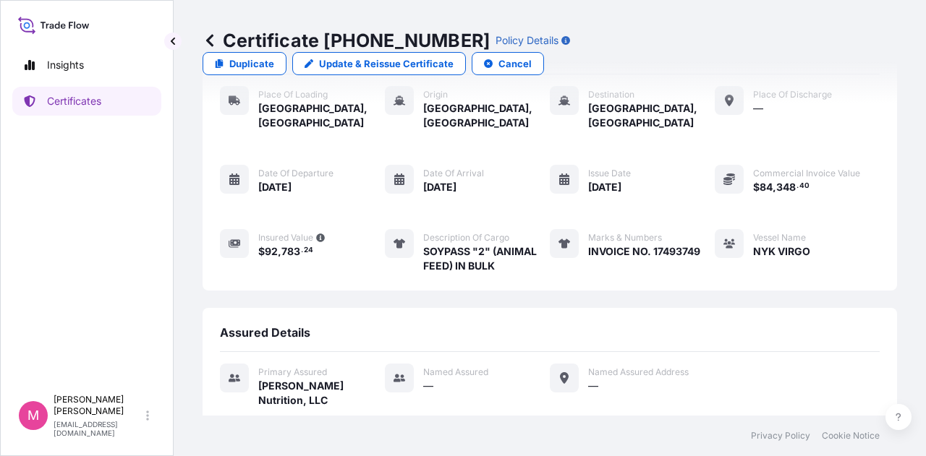
scroll to position [210, 0]
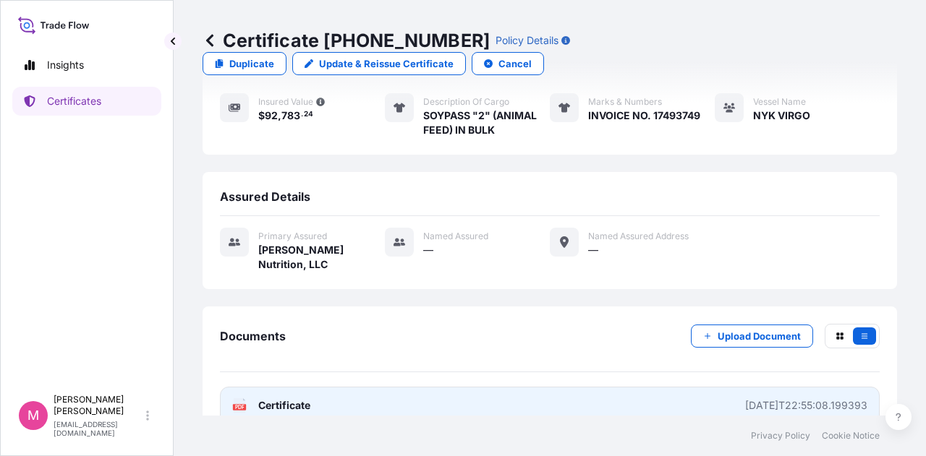
click at [298, 398] on span "Certificate" at bounding box center [284, 405] width 52 height 14
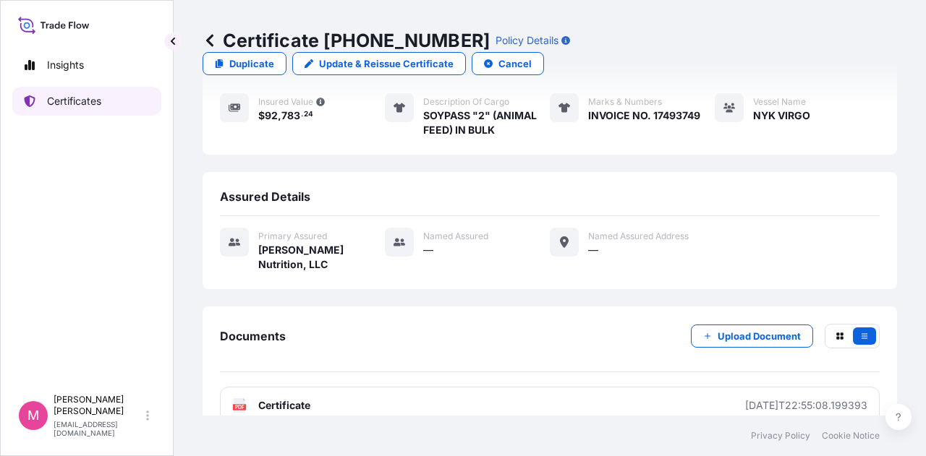
click at [98, 100] on p "Certificates" at bounding box center [74, 101] width 54 height 14
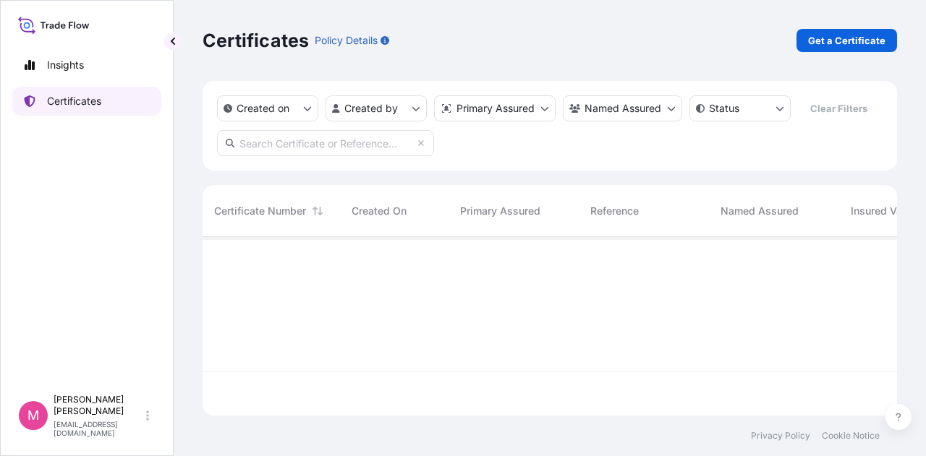
scroll to position [176, 683]
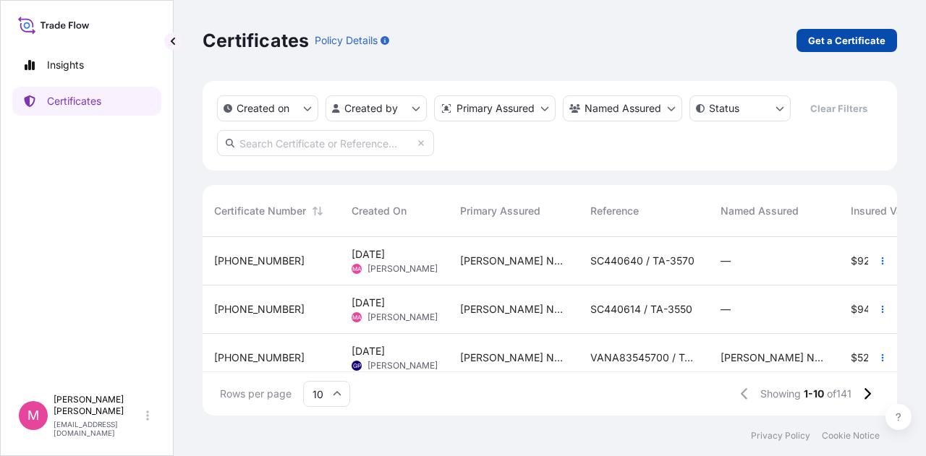
click at [846, 41] on p "Get a Certificate" at bounding box center [846, 40] width 77 height 14
select select "Road / [GEOGRAPHIC_DATA]"
select select "Sea"
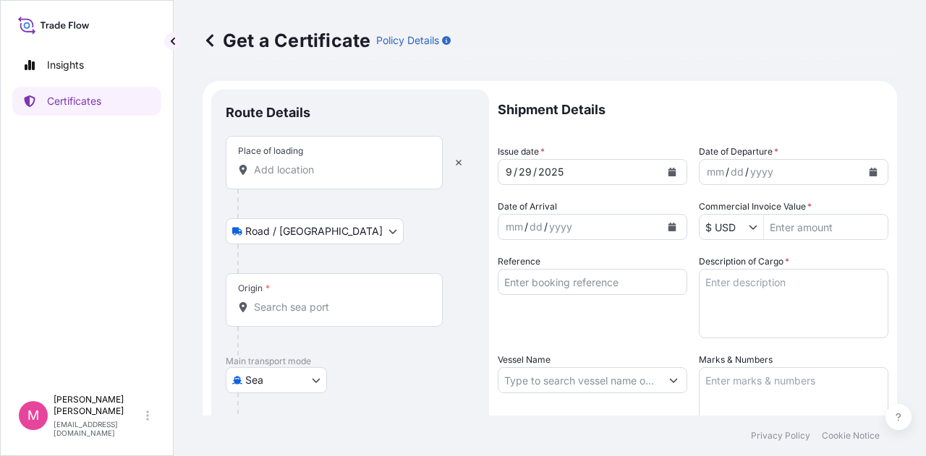
click at [302, 172] on input "Place of loading" at bounding box center [339, 170] width 171 height 14
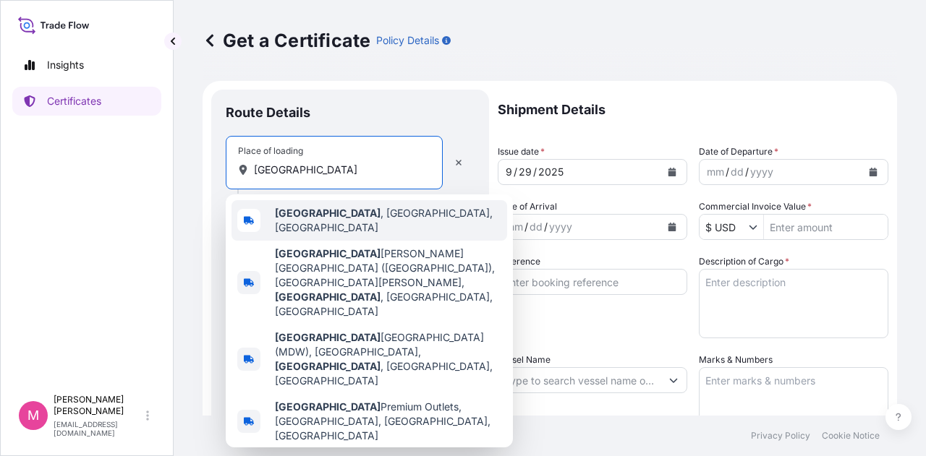
click at [313, 214] on b "[GEOGRAPHIC_DATA]" at bounding box center [328, 213] width 106 height 12
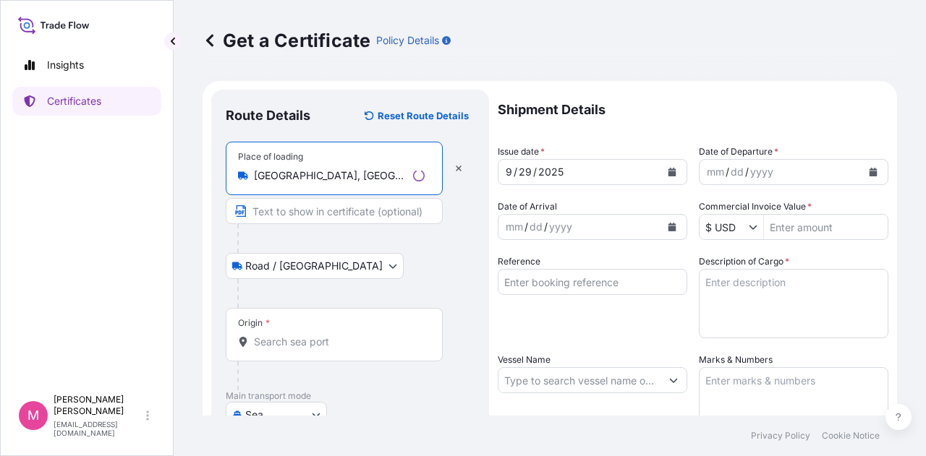
type input "[GEOGRAPHIC_DATA], [GEOGRAPHIC_DATA], [GEOGRAPHIC_DATA]"
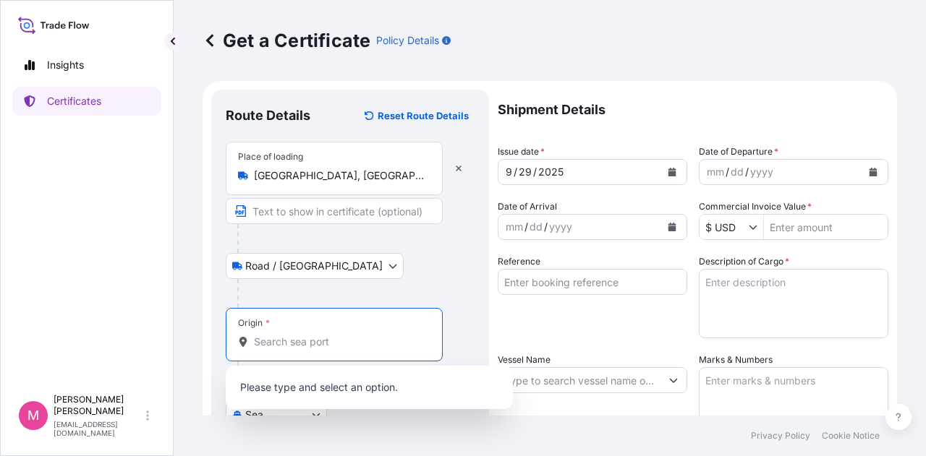
click at [308, 344] on input "Origin *" at bounding box center [339, 342] width 171 height 14
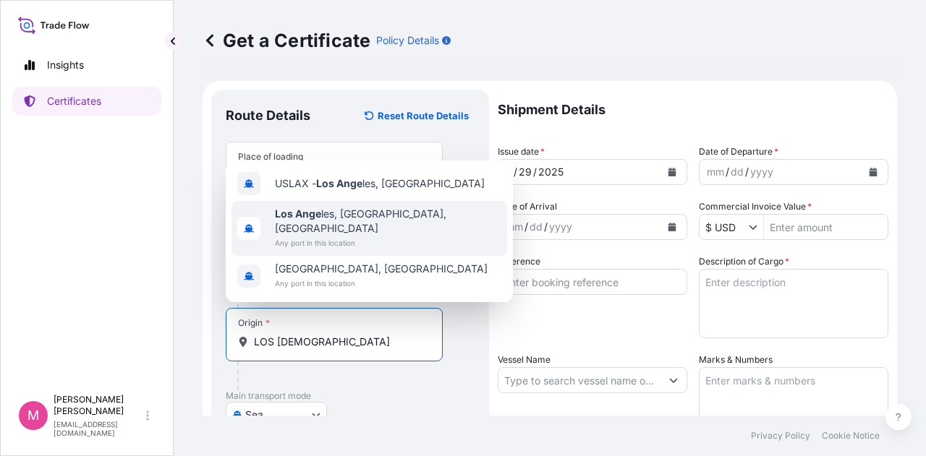
click at [330, 231] on span "Los Ange les, [GEOGRAPHIC_DATA], [GEOGRAPHIC_DATA]" at bounding box center [388, 221] width 226 height 29
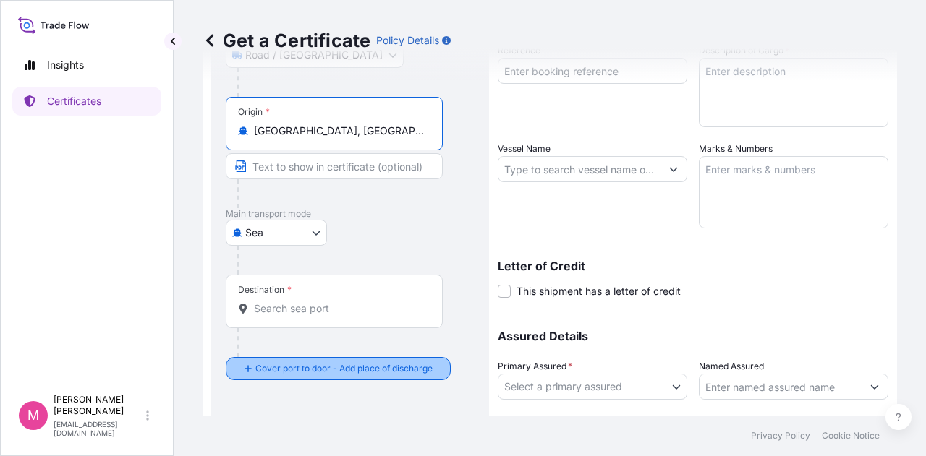
scroll to position [217, 0]
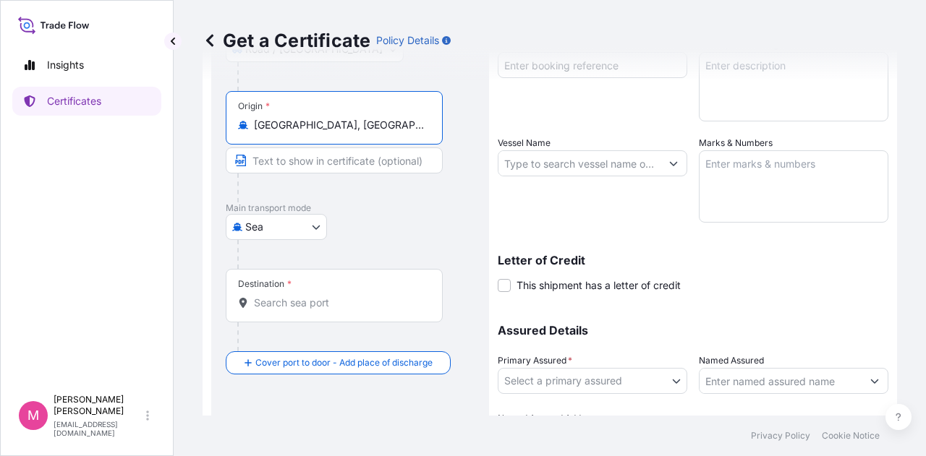
type input "[GEOGRAPHIC_DATA], [GEOGRAPHIC_DATA], [GEOGRAPHIC_DATA]"
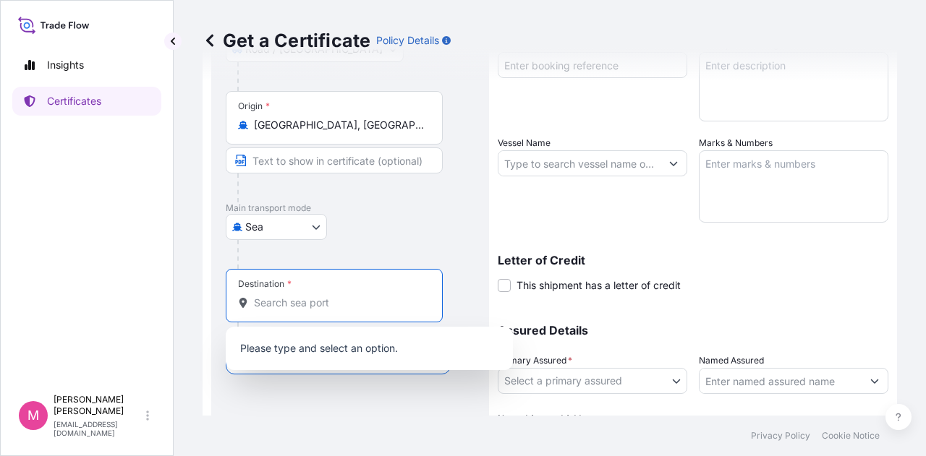
click at [305, 300] on input "Destination *" at bounding box center [339, 303] width 171 height 14
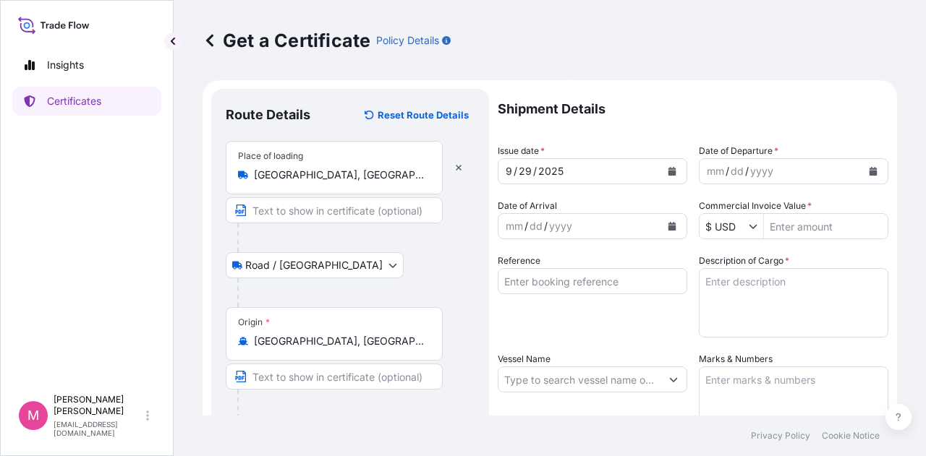
scroll to position [0, 0]
type input "JPTOK - [GEOGRAPHIC_DATA], [GEOGRAPHIC_DATA]"
click at [670, 172] on icon "Calendar" at bounding box center [671, 172] width 9 height 9
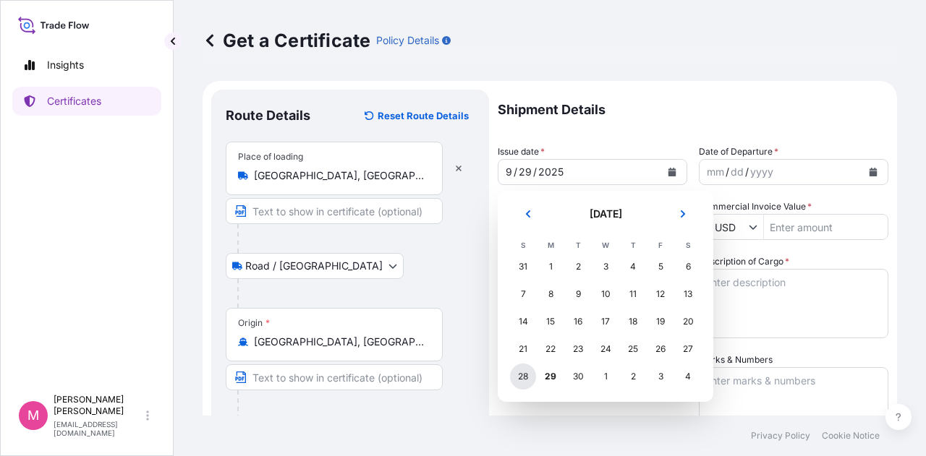
click at [524, 377] on div "28" at bounding box center [523, 377] width 26 height 26
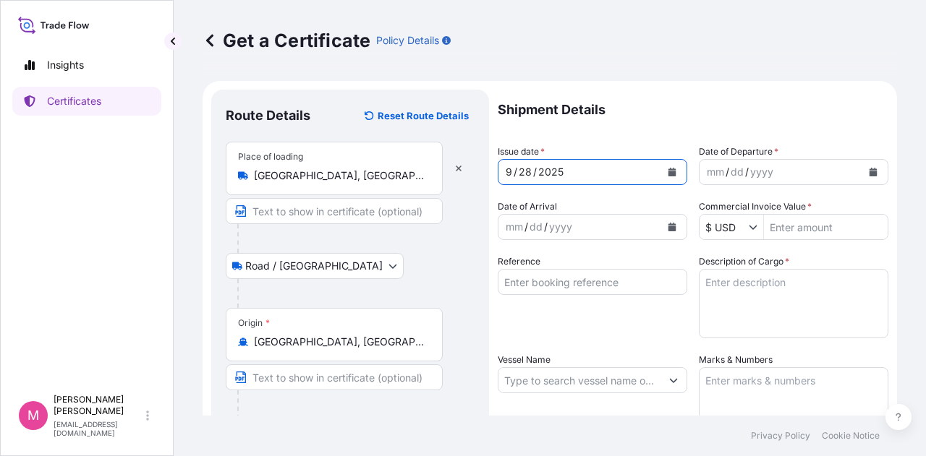
click at [817, 172] on div "mm / dd / yyyy" at bounding box center [780, 172] width 162 height 26
click at [869, 173] on icon "Calendar" at bounding box center [873, 172] width 8 height 9
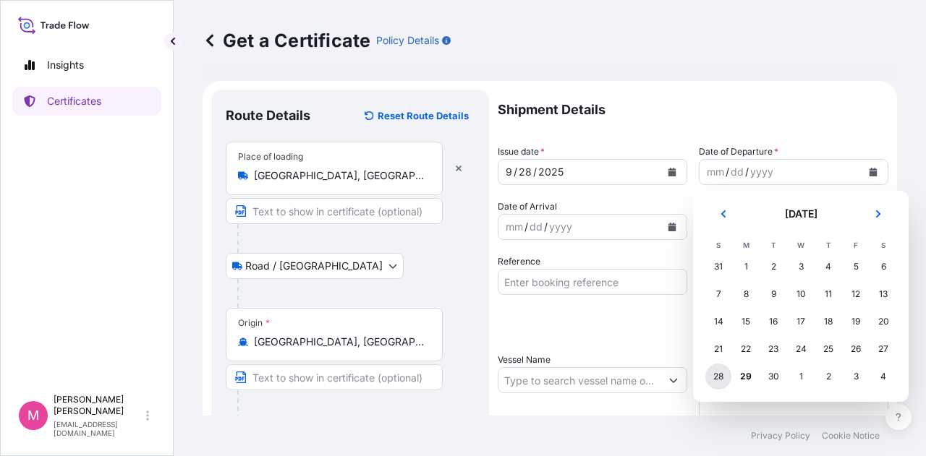
click at [722, 381] on div "28" at bounding box center [718, 377] width 26 height 26
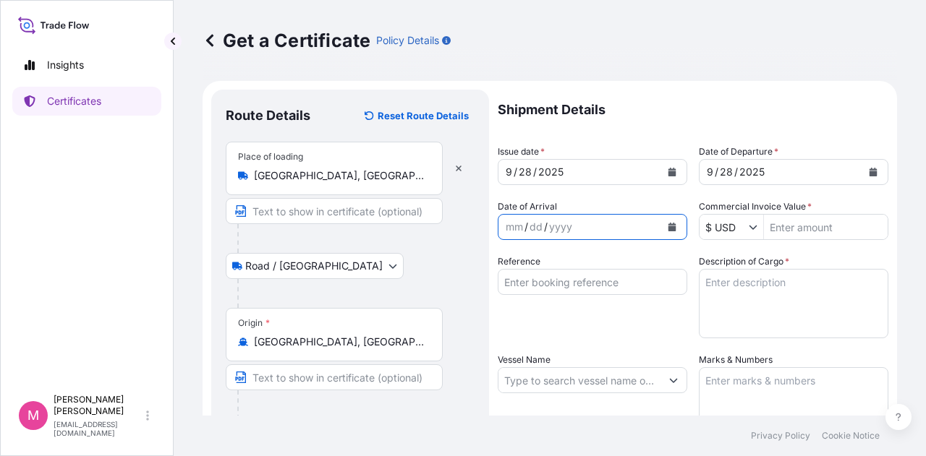
click at [668, 226] on icon "Calendar" at bounding box center [672, 227] width 8 height 9
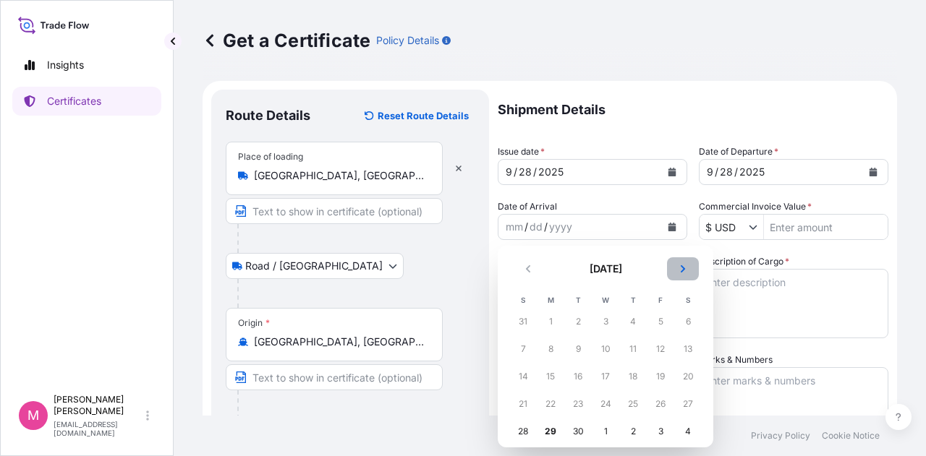
click at [680, 273] on button "Next" at bounding box center [683, 268] width 32 height 23
click at [661, 379] on div "17" at bounding box center [660, 377] width 26 height 26
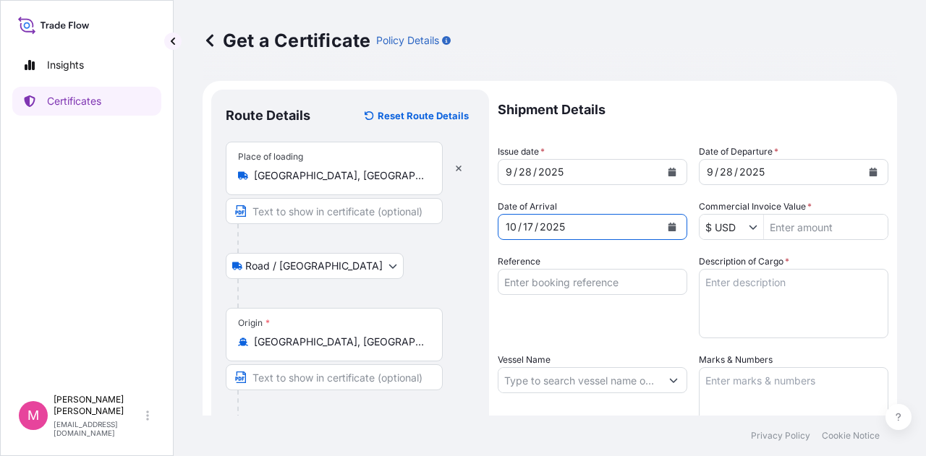
click at [788, 227] on input "Commercial Invoice Value *" at bounding box center [826, 227] width 124 height 26
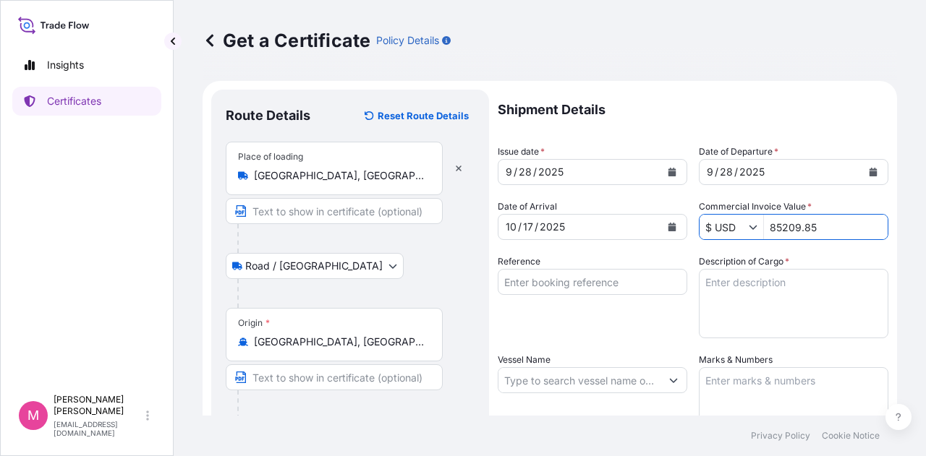
type input "85,209.85"
click at [649, 330] on div "Reference" at bounding box center [592, 297] width 189 height 84
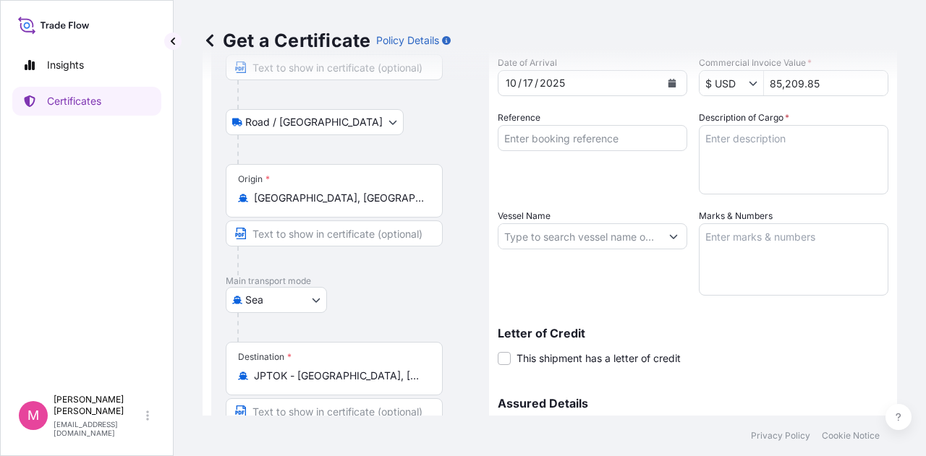
scroll to position [145, 0]
click at [675, 235] on button "Show suggestions" at bounding box center [673, 236] width 26 height 26
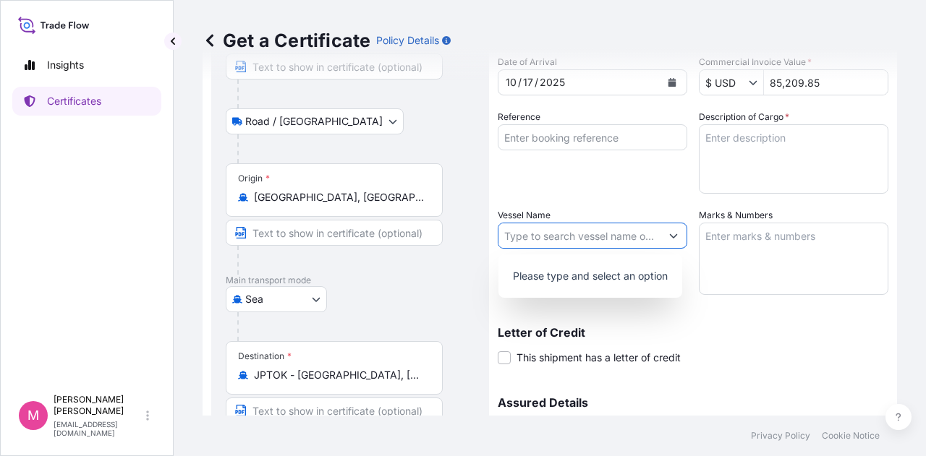
click at [607, 234] on input "Vessel Name" at bounding box center [579, 236] width 162 height 26
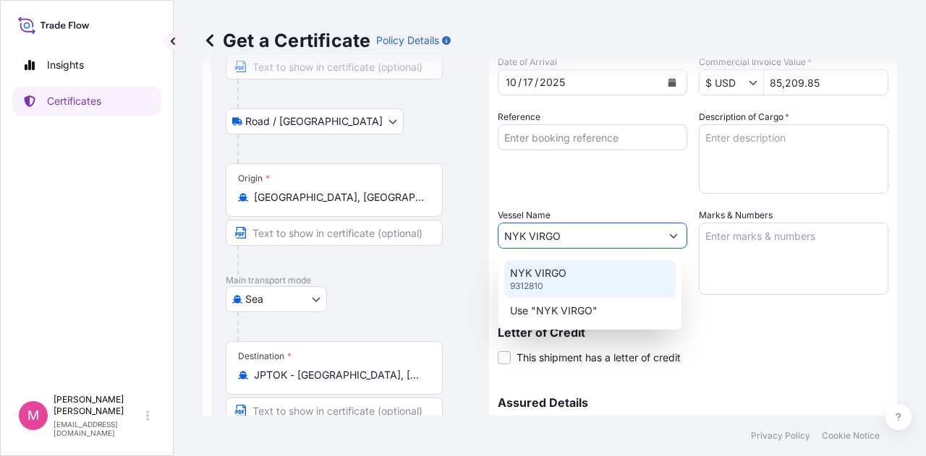
click at [533, 273] on p "NYK VIRGO" at bounding box center [538, 273] width 56 height 14
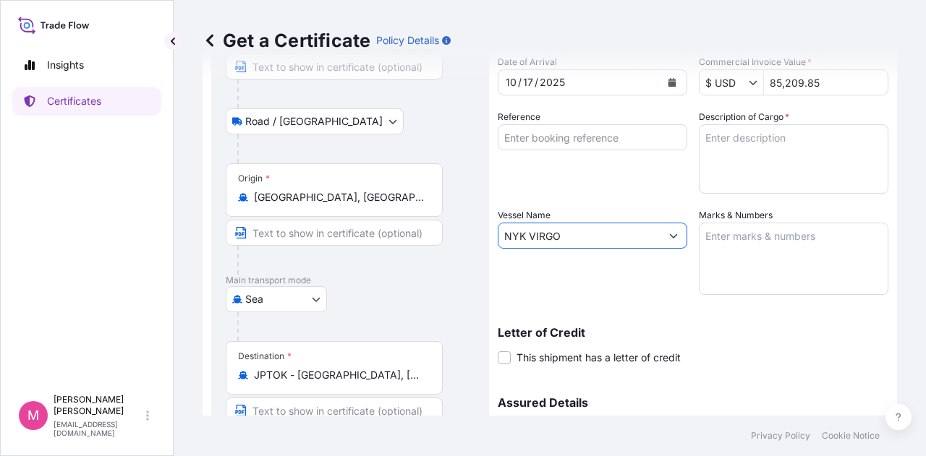
type input "NYK VIRGO"
click at [704, 308] on div "Shipment Details Issue date * [DATE] Date of Departure * [DATE] Date of Arrival…" at bounding box center [693, 234] width 391 height 579
click at [719, 235] on textarea "Marks & Numbers" at bounding box center [793, 259] width 189 height 72
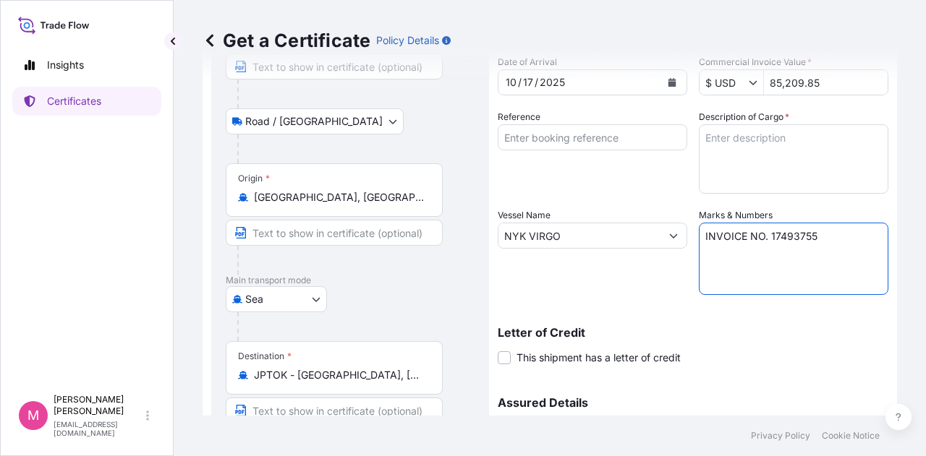
type textarea "INVOICE NO. 17493755"
click at [780, 350] on div "Letter of Credit This shipment has a letter of credit Letter of credit * Letter…" at bounding box center [693, 346] width 391 height 38
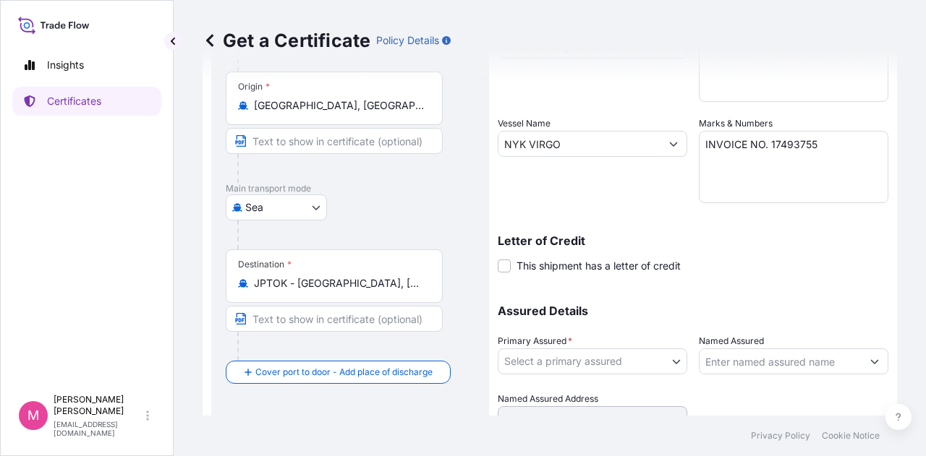
scroll to position [289, 0]
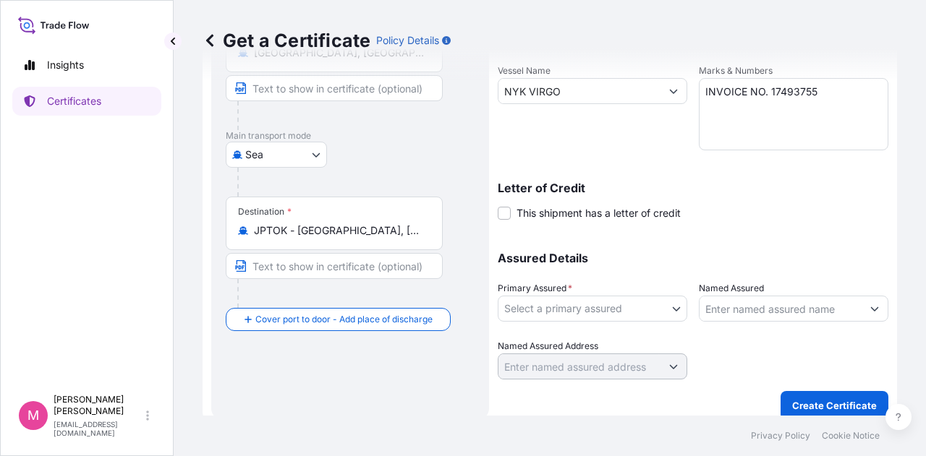
click at [675, 312] on body "Insights Certificates M [PERSON_NAME] [EMAIL_ADDRESS][DOMAIN_NAME] Get a Certif…" at bounding box center [463, 228] width 926 height 456
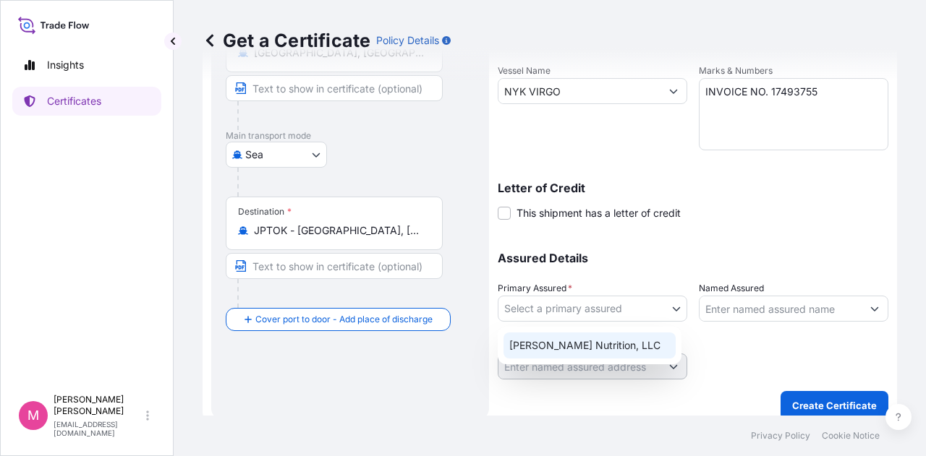
click at [633, 346] on div "[PERSON_NAME] Nutrition, LLC" at bounding box center [589, 346] width 172 height 26
select select "31733"
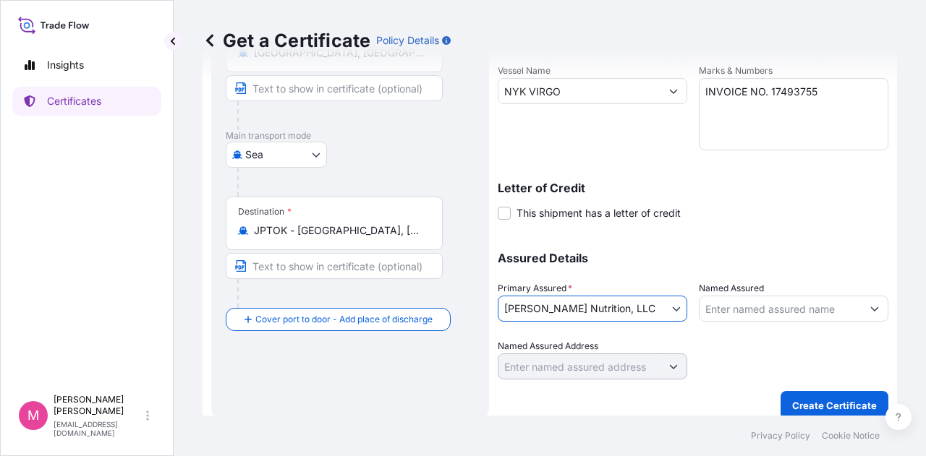
click at [774, 350] on div at bounding box center [793, 359] width 189 height 40
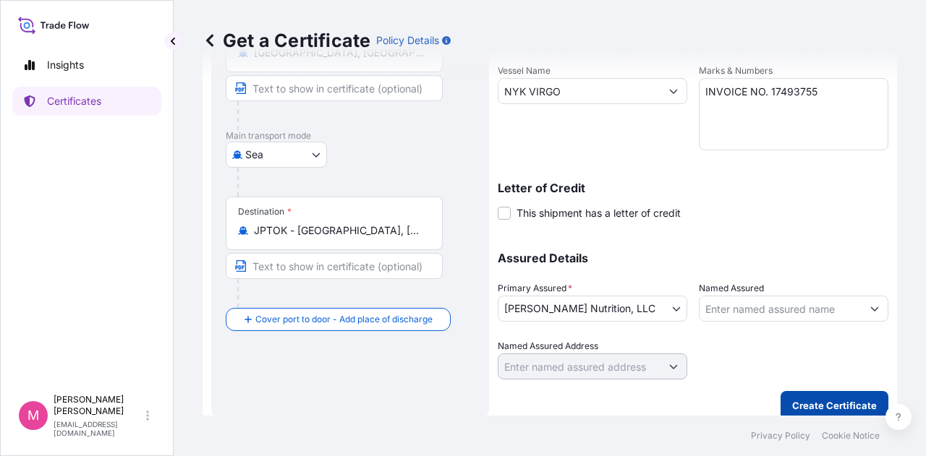
click at [841, 396] on button "Create Certificate" at bounding box center [834, 405] width 108 height 29
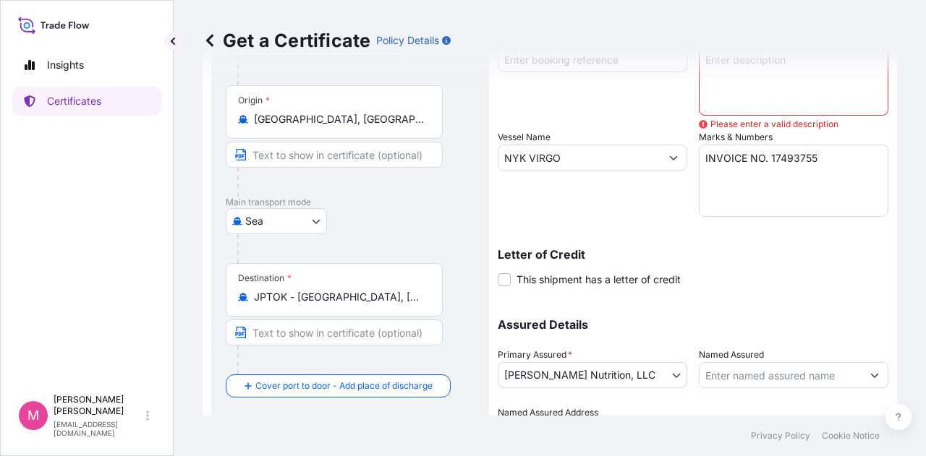
scroll to position [85, 0]
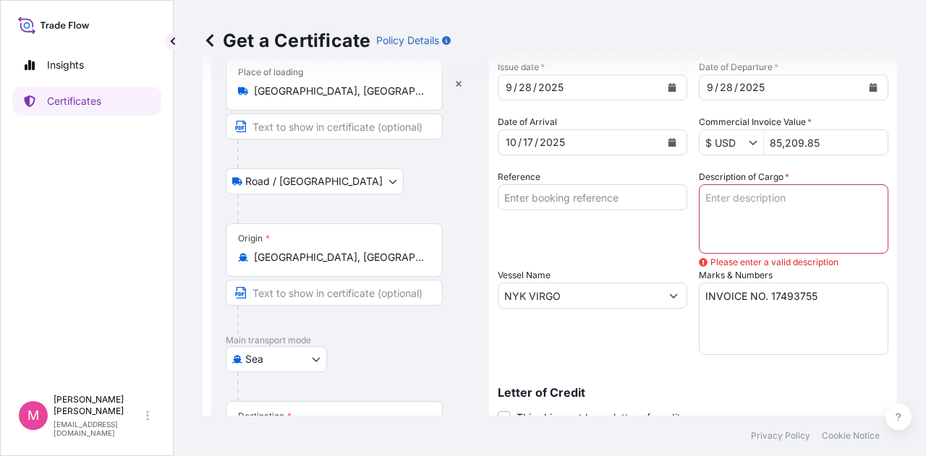
click at [728, 194] on textarea "Description of Cargo *" at bounding box center [793, 218] width 189 height 69
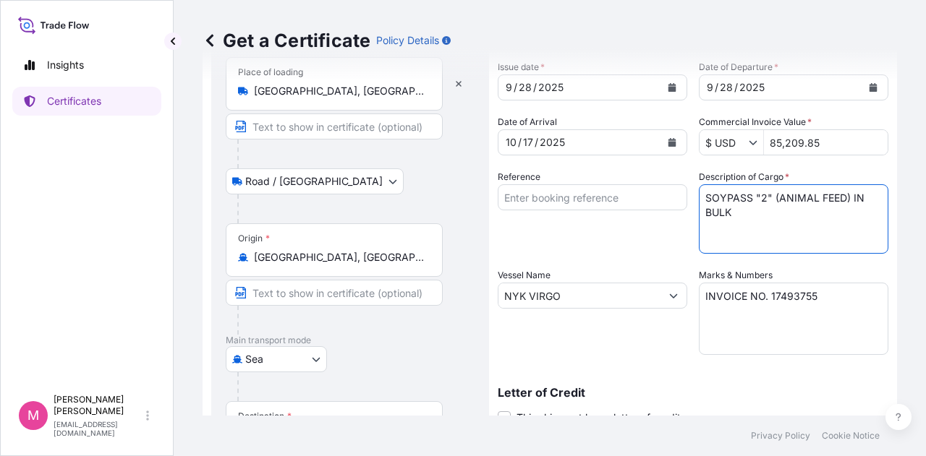
type textarea "SOYPASS "2" (ANIMAL FEED) IN BULK"
click at [794, 385] on div "Letter of Credit This shipment has a letter of credit Letter of credit * Letter…" at bounding box center [693, 398] width 391 height 56
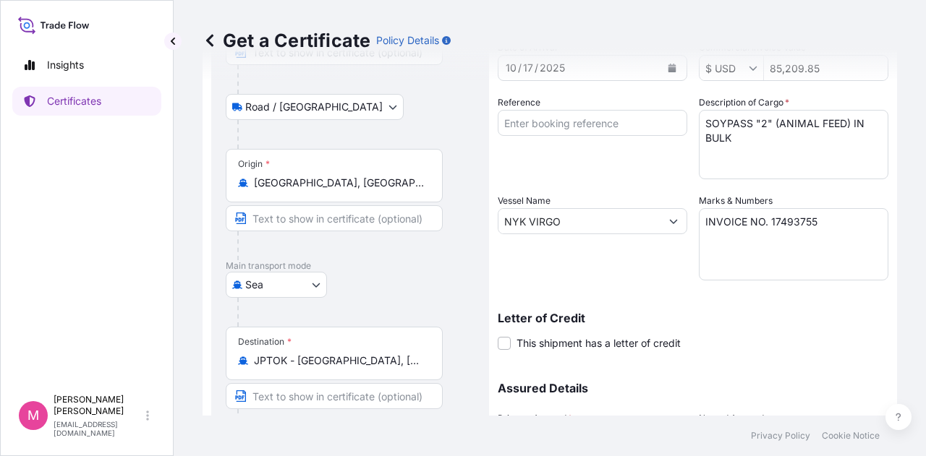
scroll to position [302, 0]
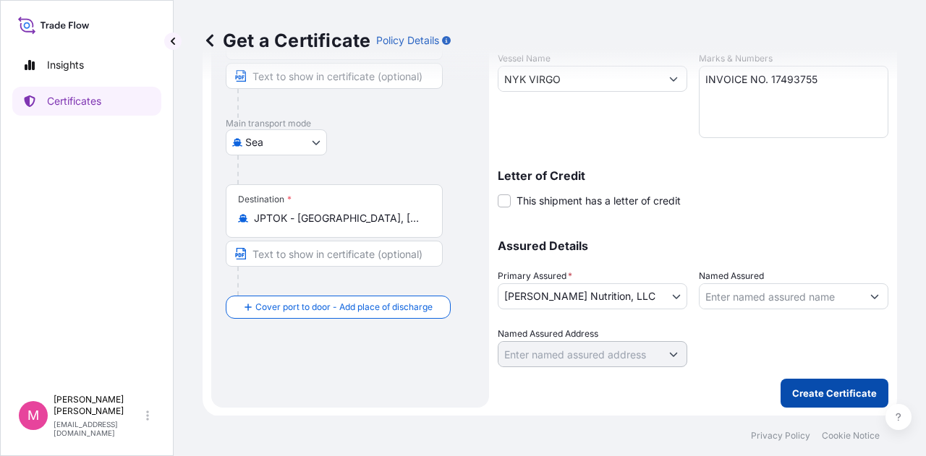
click at [822, 392] on p "Create Certificate" at bounding box center [834, 393] width 85 height 14
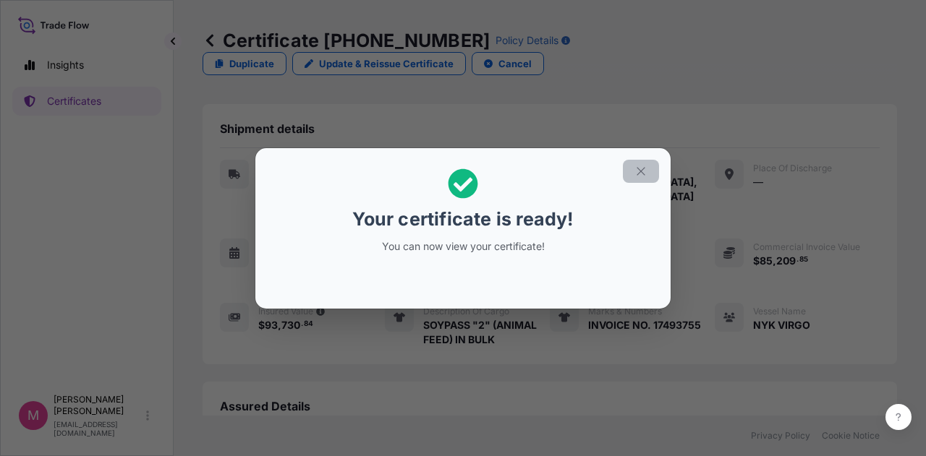
click at [642, 178] on button "button" at bounding box center [641, 171] width 36 height 23
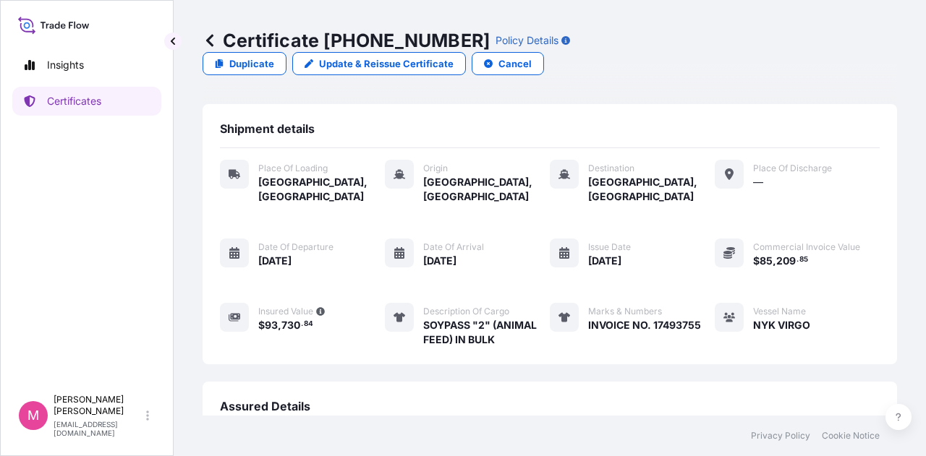
scroll to position [210, 0]
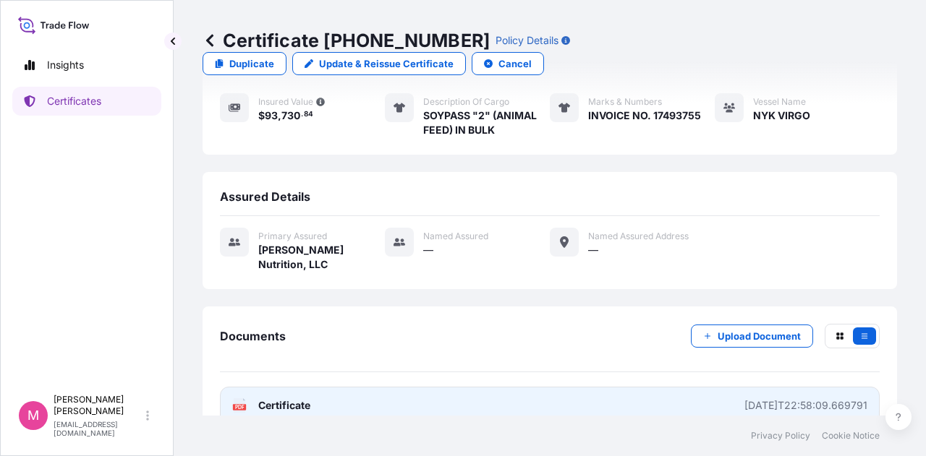
click at [292, 398] on span "Certificate" at bounding box center [284, 405] width 52 height 14
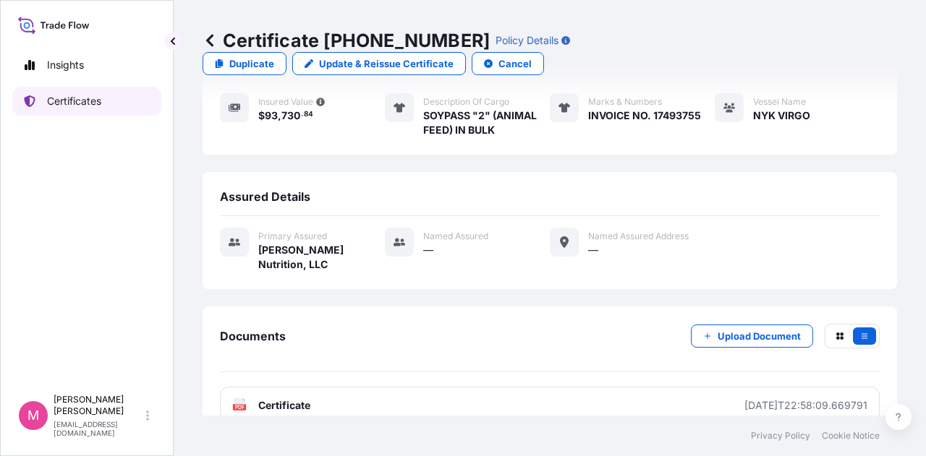
click at [92, 105] on p "Certificates" at bounding box center [74, 101] width 54 height 14
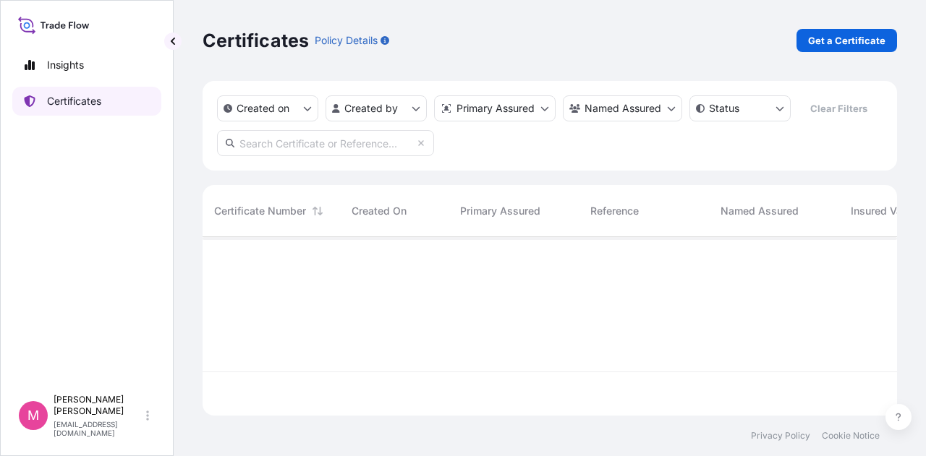
scroll to position [176, 683]
click at [837, 42] on p "Get a Certificate" at bounding box center [846, 40] width 77 height 14
select select "Road / [GEOGRAPHIC_DATA]"
select select "Sea"
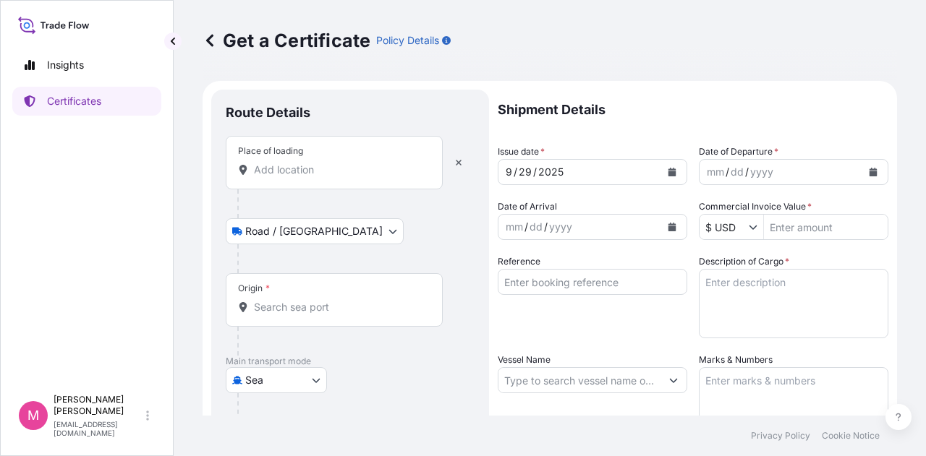
click at [359, 173] on input "Place of loading" at bounding box center [339, 170] width 171 height 14
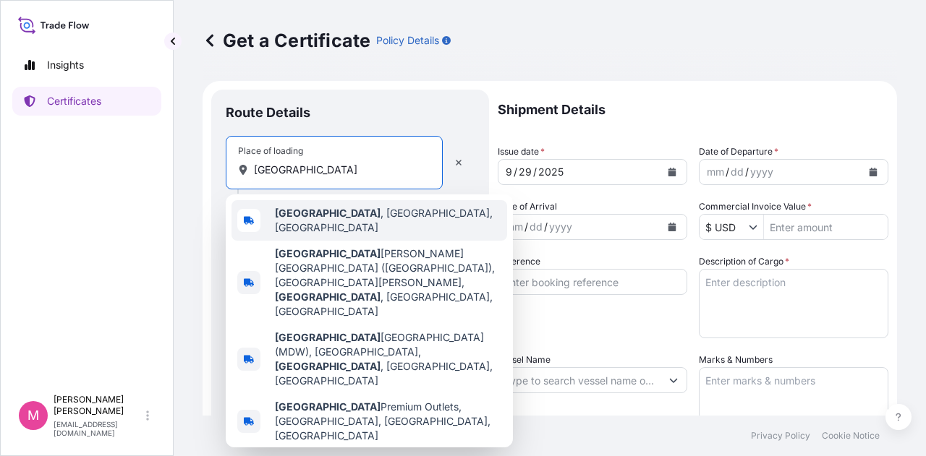
click at [305, 218] on b "[GEOGRAPHIC_DATA]" at bounding box center [328, 213] width 106 height 12
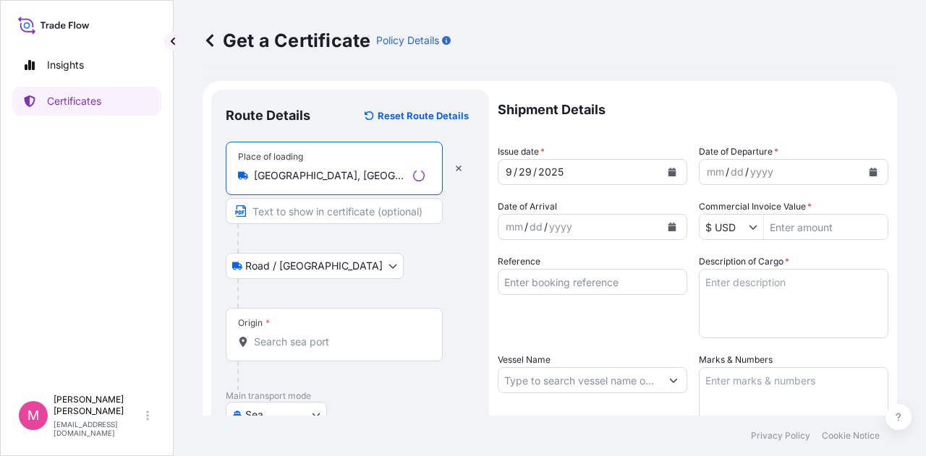
type input "[GEOGRAPHIC_DATA], [GEOGRAPHIC_DATA], [GEOGRAPHIC_DATA]"
click at [304, 349] on div "Origin *" at bounding box center [334, 335] width 217 height 54
click at [304, 349] on input "Origin *" at bounding box center [339, 342] width 171 height 14
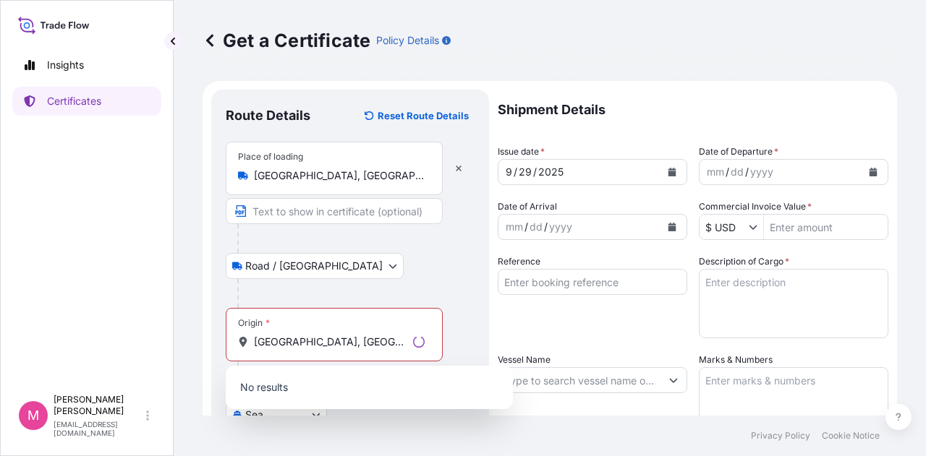
click at [393, 289] on div at bounding box center [355, 293] width 237 height 29
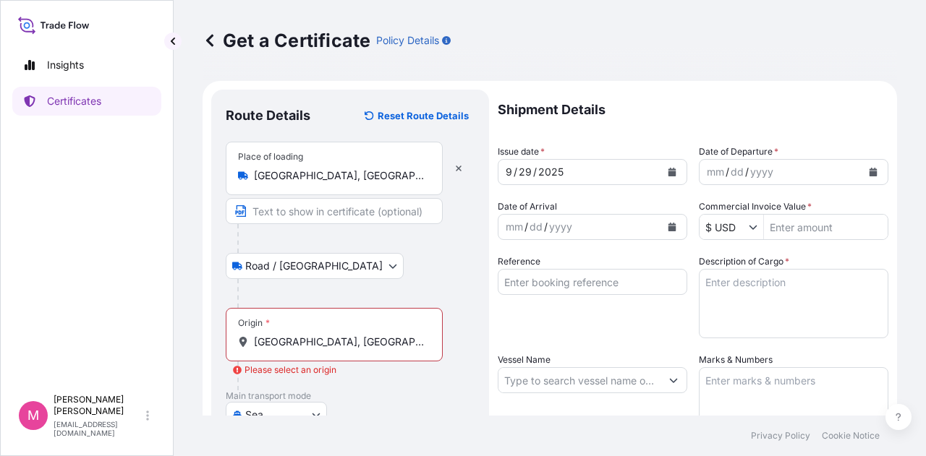
click at [366, 345] on input "[GEOGRAPHIC_DATA], [GEOGRAPHIC_DATA]" at bounding box center [339, 342] width 171 height 14
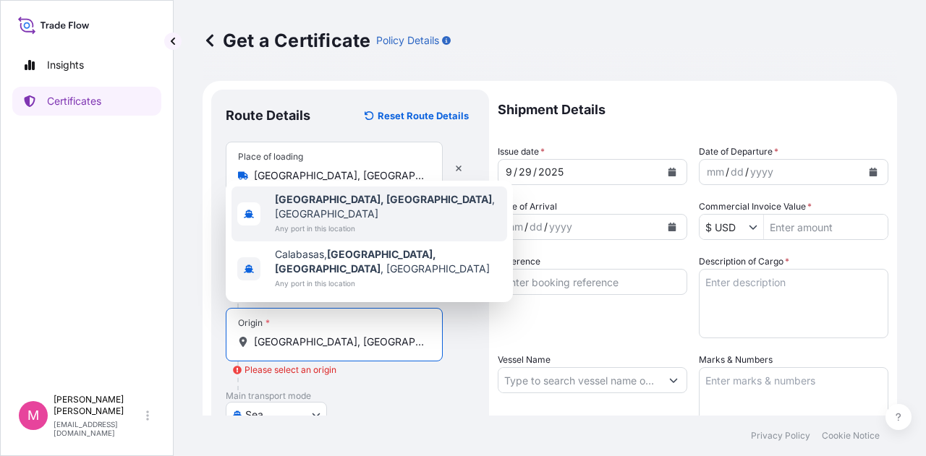
click at [325, 205] on b "[GEOGRAPHIC_DATA], [GEOGRAPHIC_DATA]" at bounding box center [383, 199] width 217 height 12
type input "[GEOGRAPHIC_DATA], [GEOGRAPHIC_DATA], [GEOGRAPHIC_DATA]"
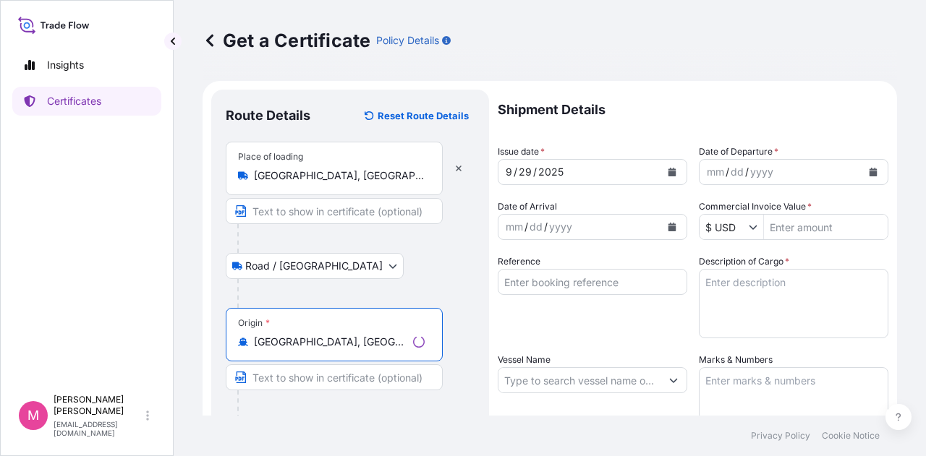
scroll to position [145, 0]
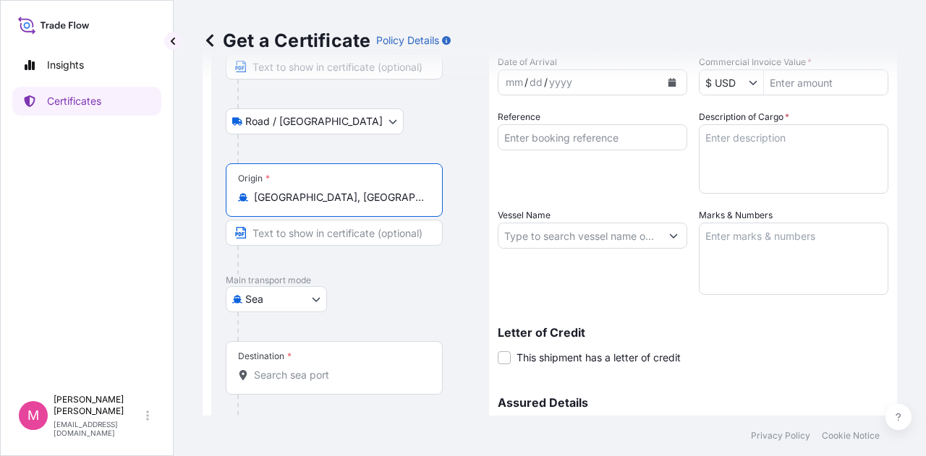
click at [301, 372] on input "Destination *" at bounding box center [339, 375] width 171 height 14
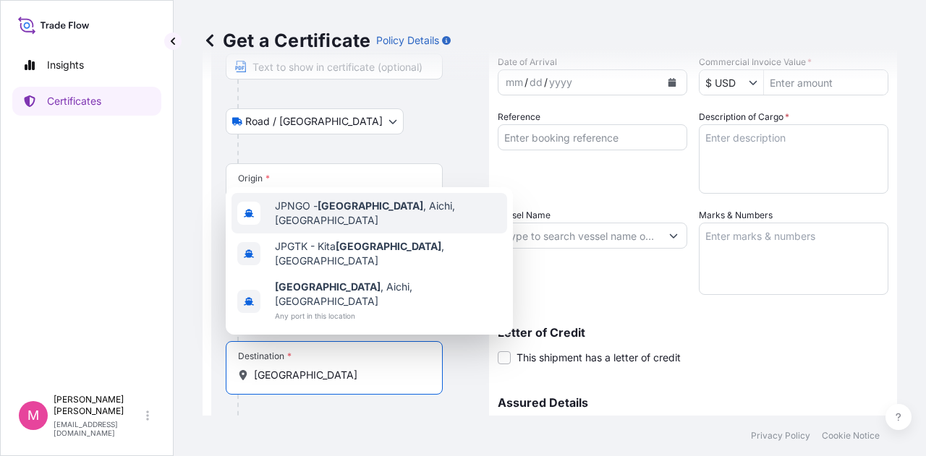
click at [372, 228] on span "JPNGO - [GEOGRAPHIC_DATA] , [GEOGRAPHIC_DATA], [GEOGRAPHIC_DATA]" at bounding box center [388, 213] width 226 height 29
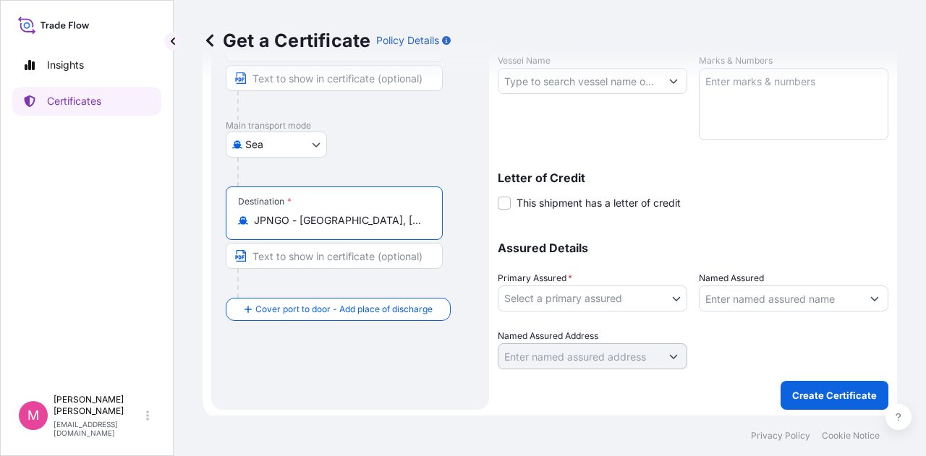
scroll to position [302, 0]
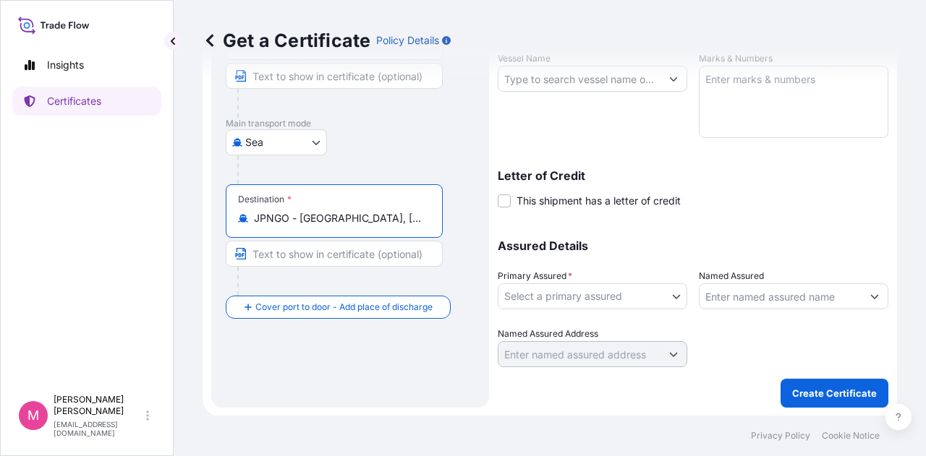
type input "JPNGO - [GEOGRAPHIC_DATA], [GEOGRAPHIC_DATA], [GEOGRAPHIC_DATA]"
click at [788, 248] on p "Assured Details" at bounding box center [693, 246] width 391 height 12
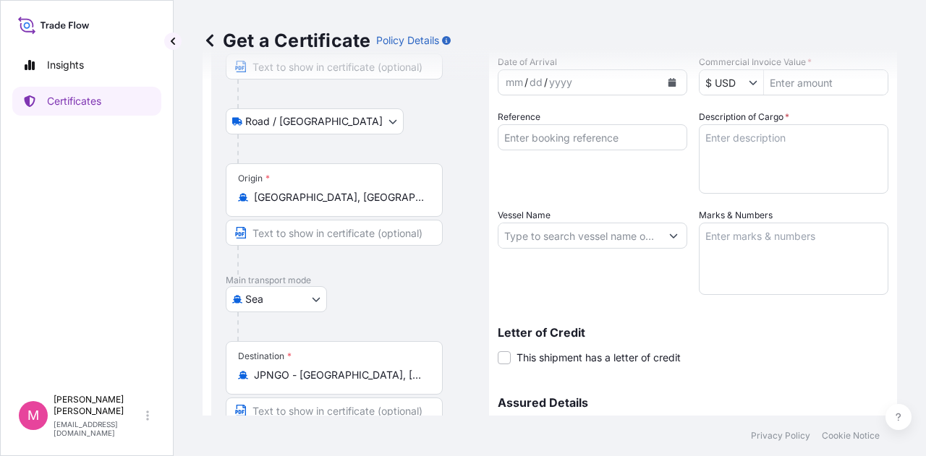
scroll to position [0, 0]
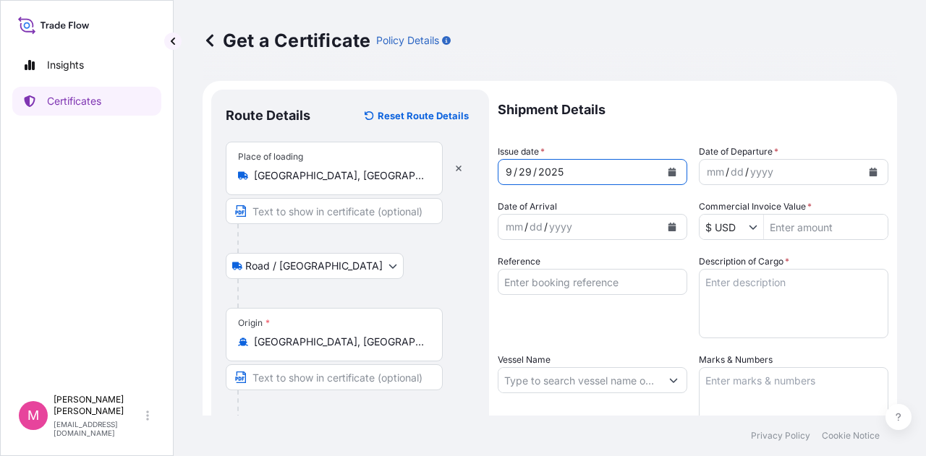
click at [671, 169] on button "Calendar" at bounding box center [671, 172] width 23 height 23
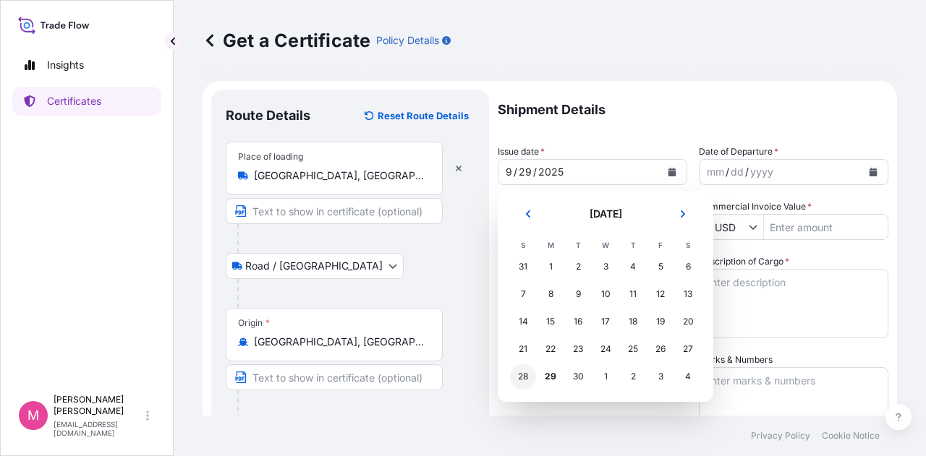
click at [524, 377] on div "28" at bounding box center [523, 377] width 26 height 26
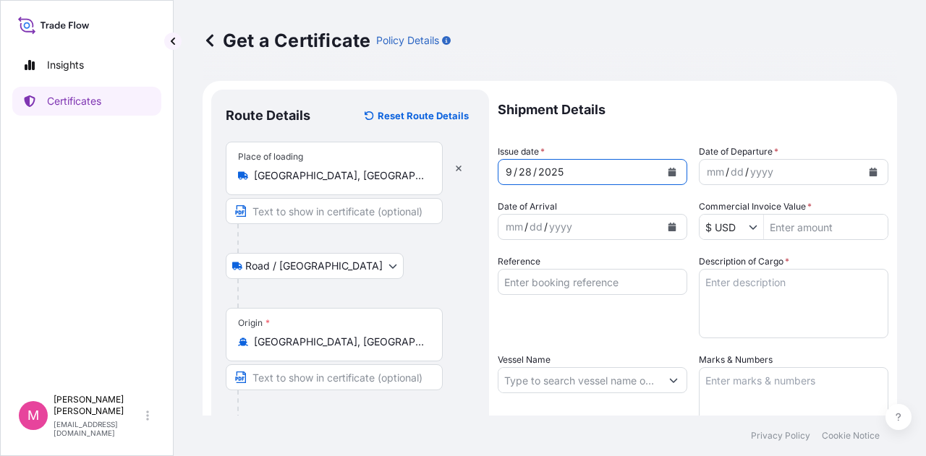
click at [792, 170] on div "mm / dd / yyyy" at bounding box center [780, 172] width 162 height 26
click at [861, 174] on button "Calendar" at bounding box center [872, 172] width 23 height 23
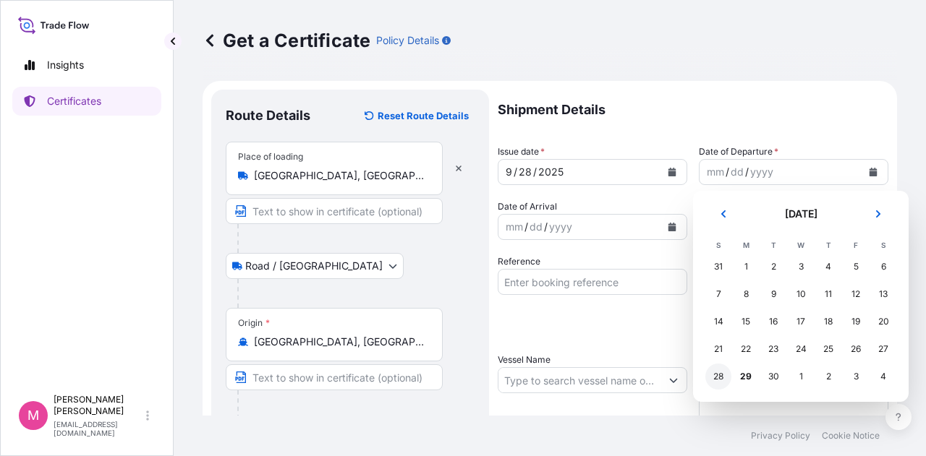
click at [720, 377] on div "28" at bounding box center [718, 377] width 26 height 26
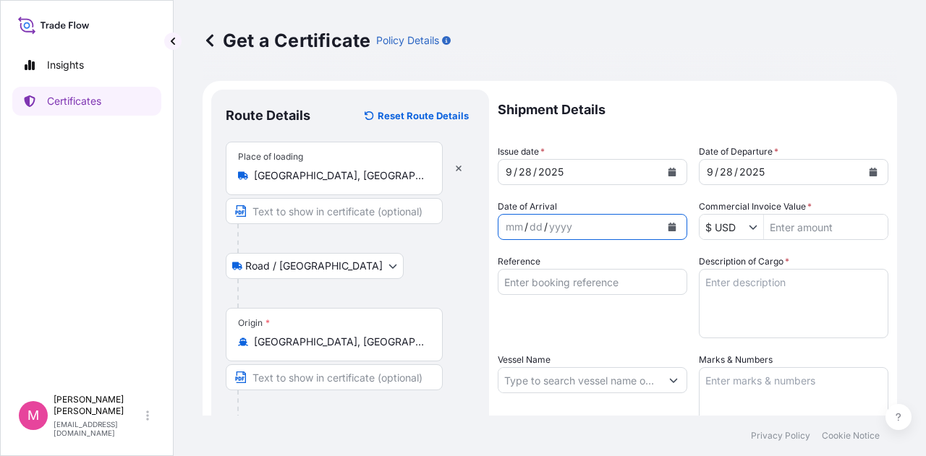
click at [668, 228] on icon "Calendar" at bounding box center [672, 227] width 8 height 9
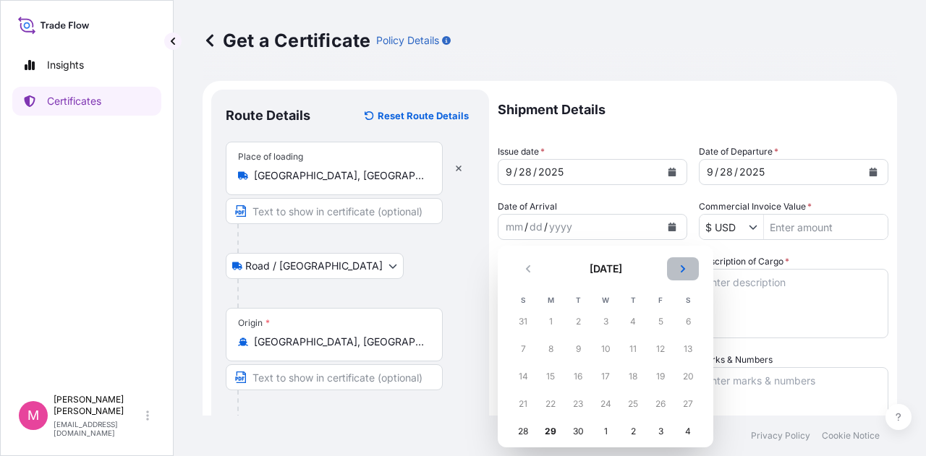
click at [688, 270] on button "Next" at bounding box center [683, 268] width 32 height 23
click at [662, 377] on div "17" at bounding box center [660, 377] width 26 height 26
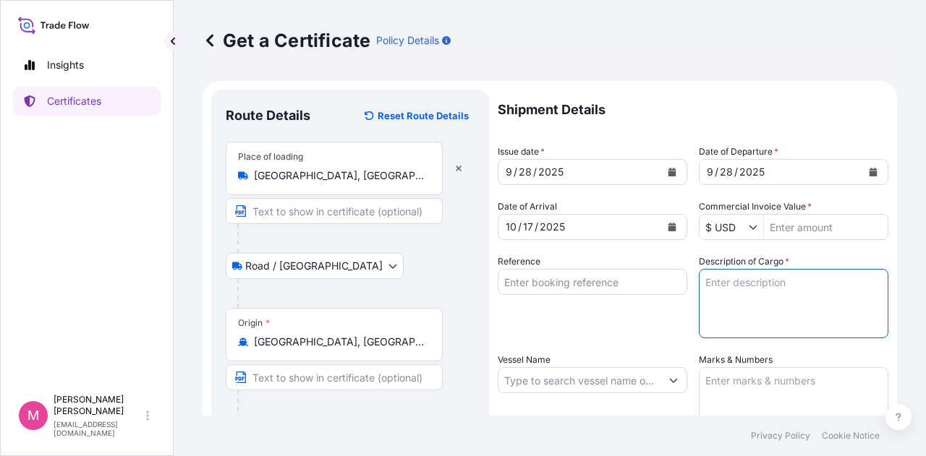
click at [761, 289] on textarea "Description of Cargo *" at bounding box center [793, 303] width 189 height 69
type textarea "SOYPASS "2" (ANIMAL FEED) IN BULK"
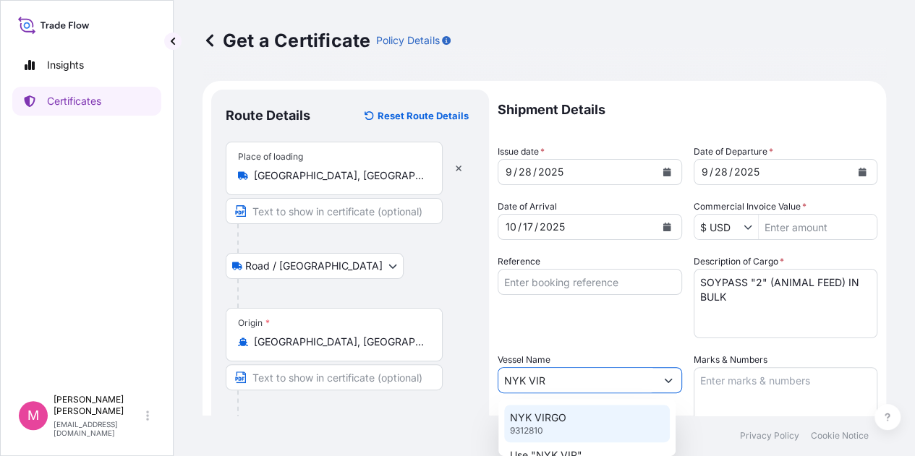
click at [532, 422] on p "NYK VIRGO" at bounding box center [538, 418] width 56 height 14
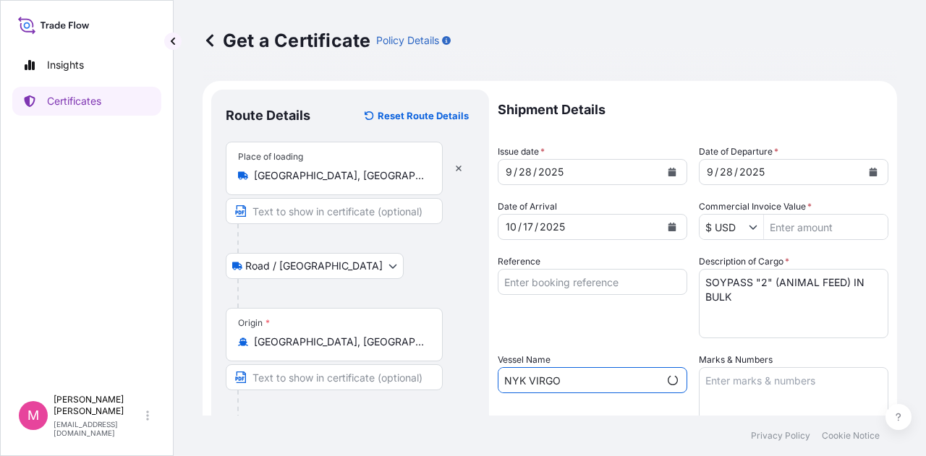
type input "NYK VIRGO"
click at [731, 381] on textarea "Marks & Numbers" at bounding box center [793, 403] width 189 height 72
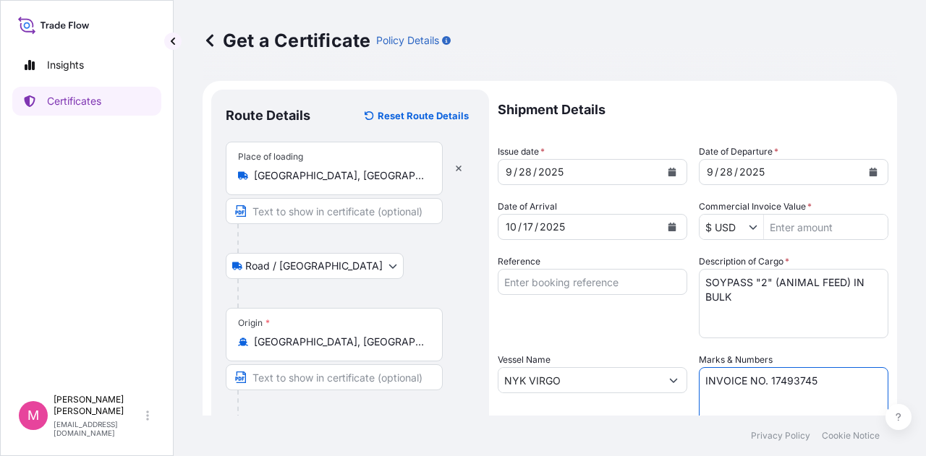
type textarea "INVOICE NO. 17493745"
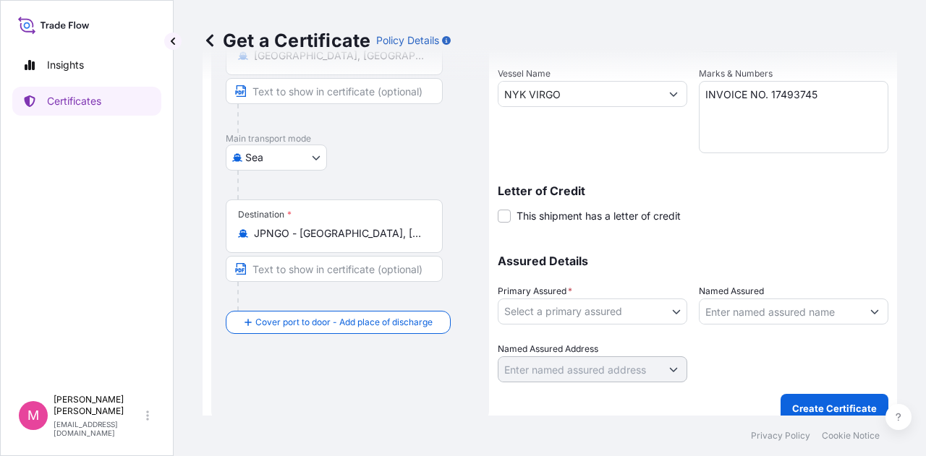
click at [749, 377] on div at bounding box center [793, 362] width 189 height 40
click at [670, 307] on body "Insights Certificates M [PERSON_NAME] [EMAIL_ADDRESS][DOMAIN_NAME] Get a Certif…" at bounding box center [463, 228] width 926 height 456
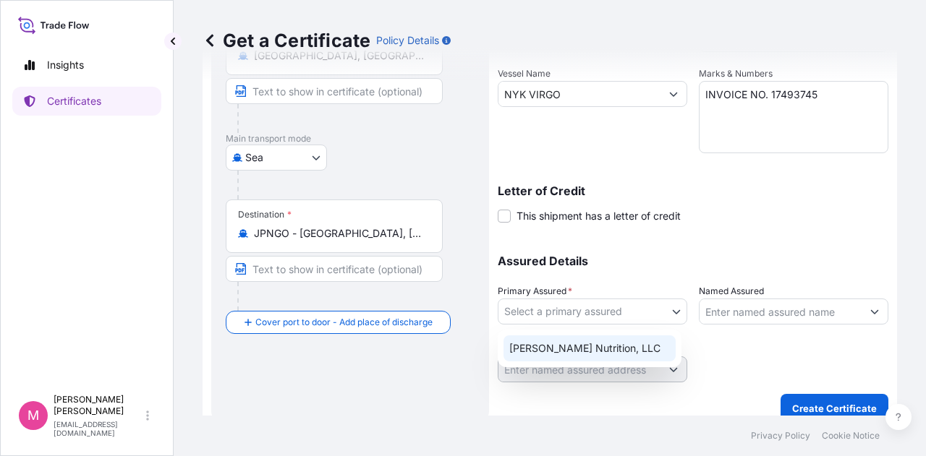
click at [600, 346] on div "[PERSON_NAME] Nutrition, LLC" at bounding box center [589, 349] width 172 height 26
select select "31733"
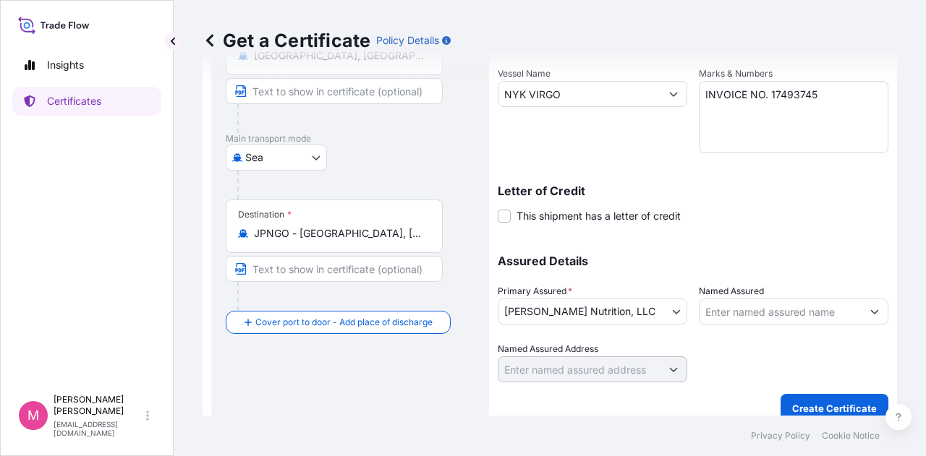
click at [758, 370] on div at bounding box center [793, 362] width 189 height 40
click at [825, 406] on p "Create Certificate" at bounding box center [834, 408] width 85 height 14
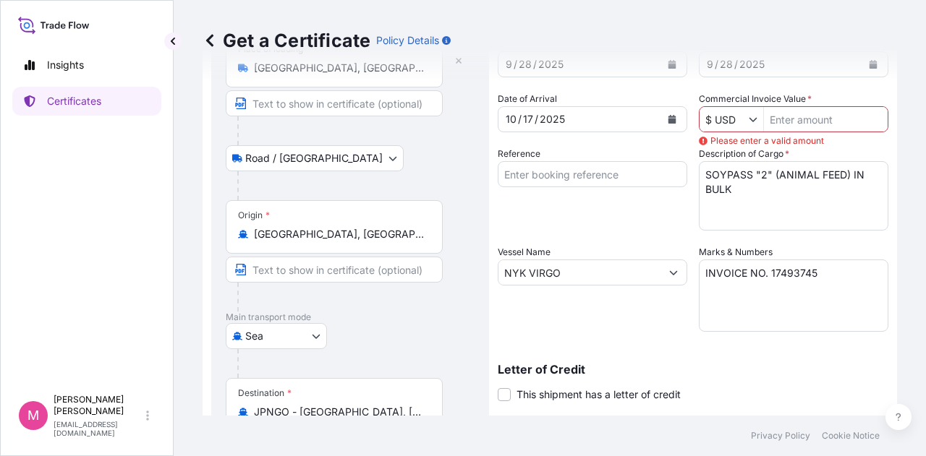
scroll to position [69, 0]
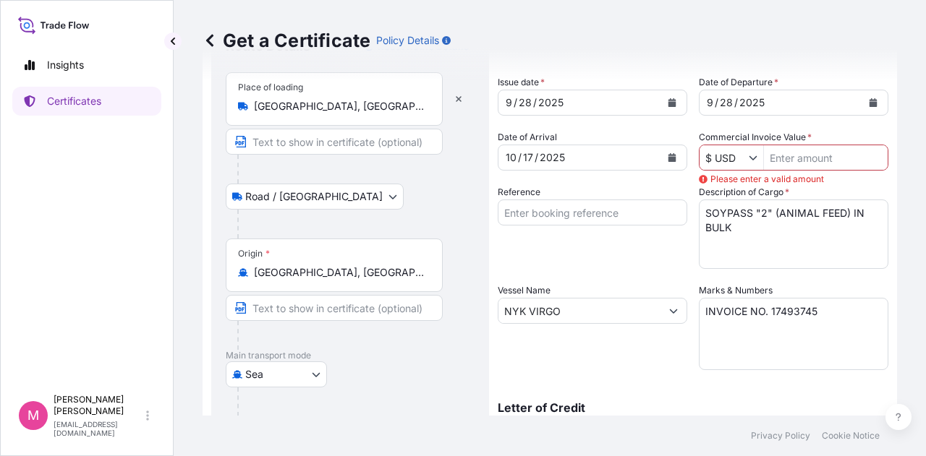
click at [790, 168] on input "Commercial Invoice Value *" at bounding box center [826, 158] width 124 height 26
type input "62,681.84"
click at [829, 402] on p "Letter of Credit" at bounding box center [693, 408] width 391 height 12
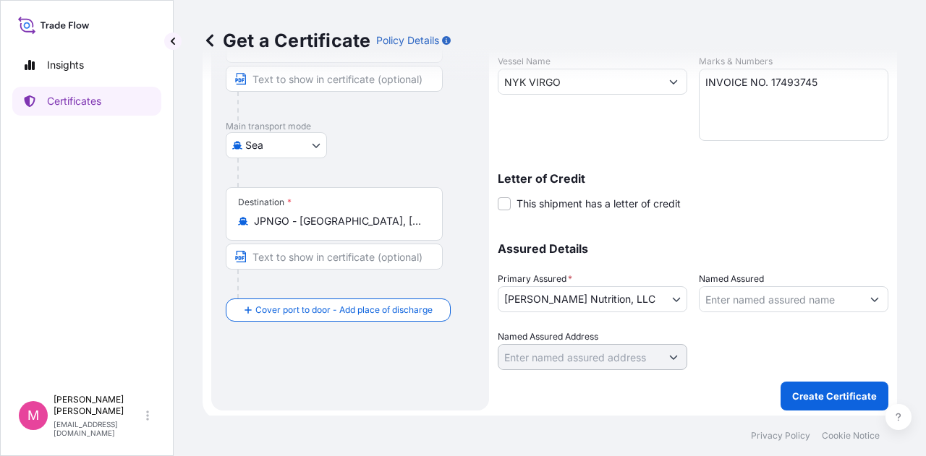
scroll to position [302, 0]
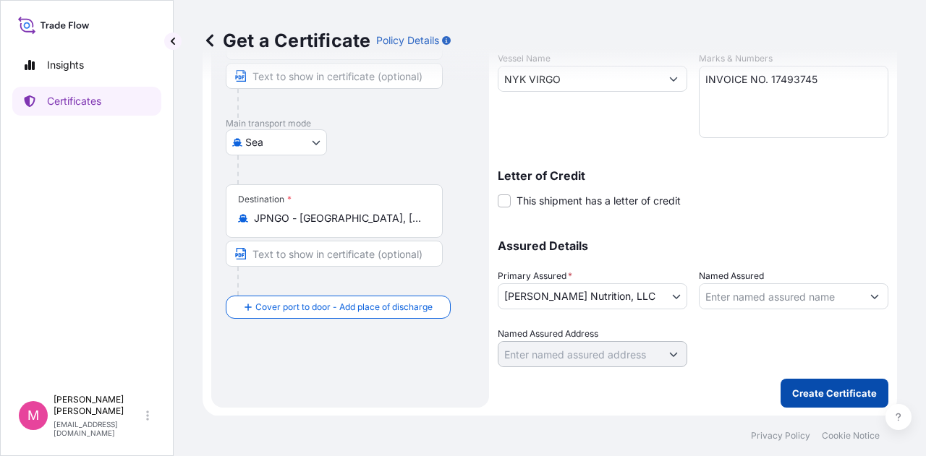
click at [815, 388] on p "Create Certificate" at bounding box center [834, 393] width 85 height 14
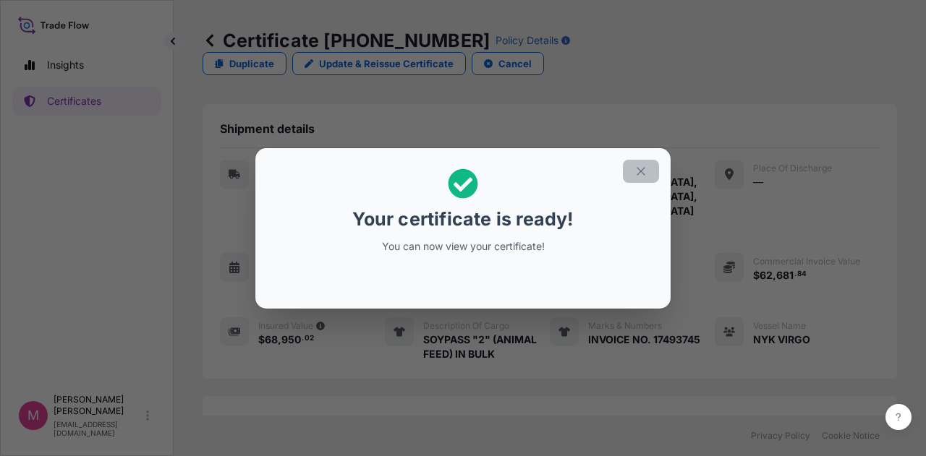
click at [637, 171] on icon "button" at bounding box center [640, 171] width 13 height 13
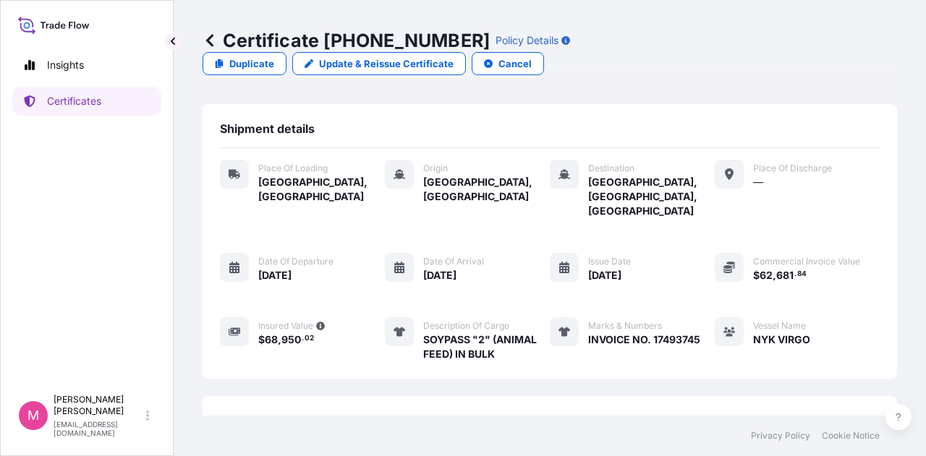
scroll to position [210, 0]
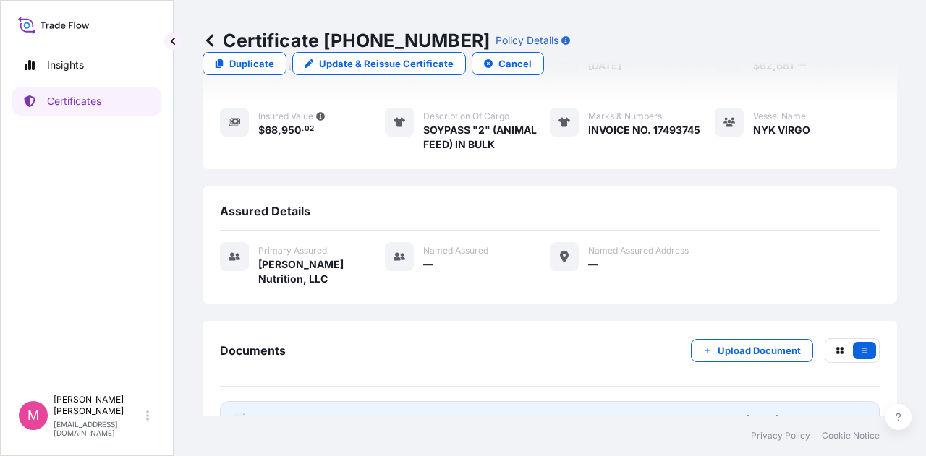
click at [303, 413] on span "Certificate" at bounding box center [284, 420] width 52 height 14
